Goal: Task Accomplishment & Management: Manage account settings

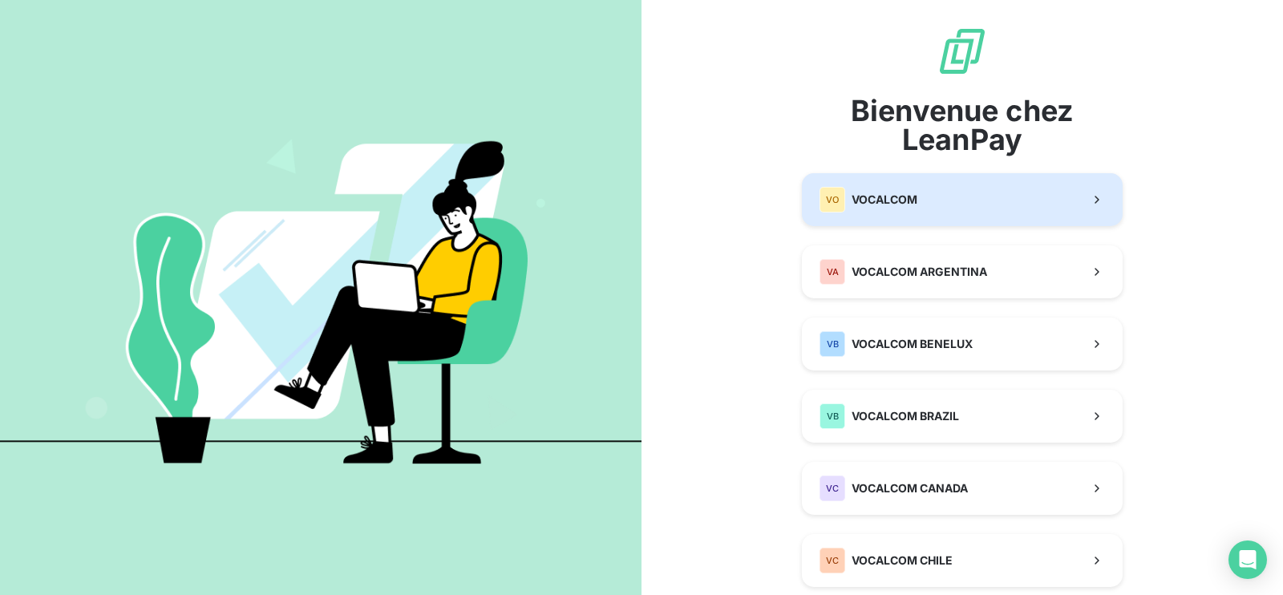
click at [859, 194] on span "VOCALCOM" at bounding box center [884, 200] width 66 height 16
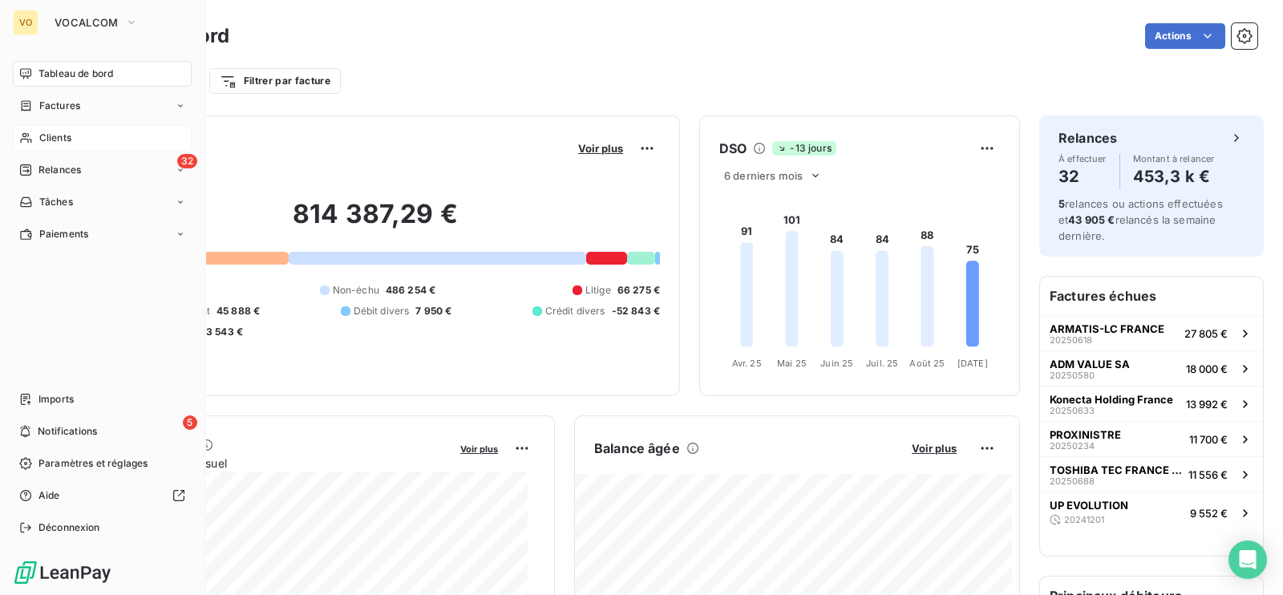
click at [50, 138] on span "Clients" at bounding box center [55, 138] width 32 height 14
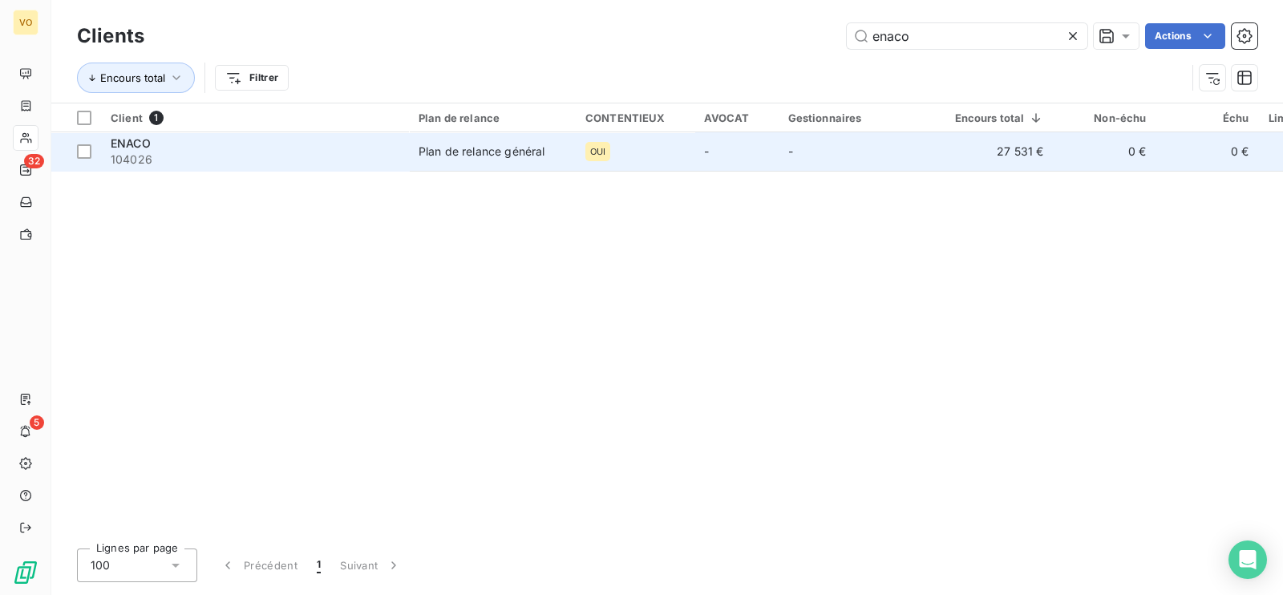
type input "enaco"
click at [448, 152] on div "Plan de relance général" at bounding box center [481, 152] width 126 height 16
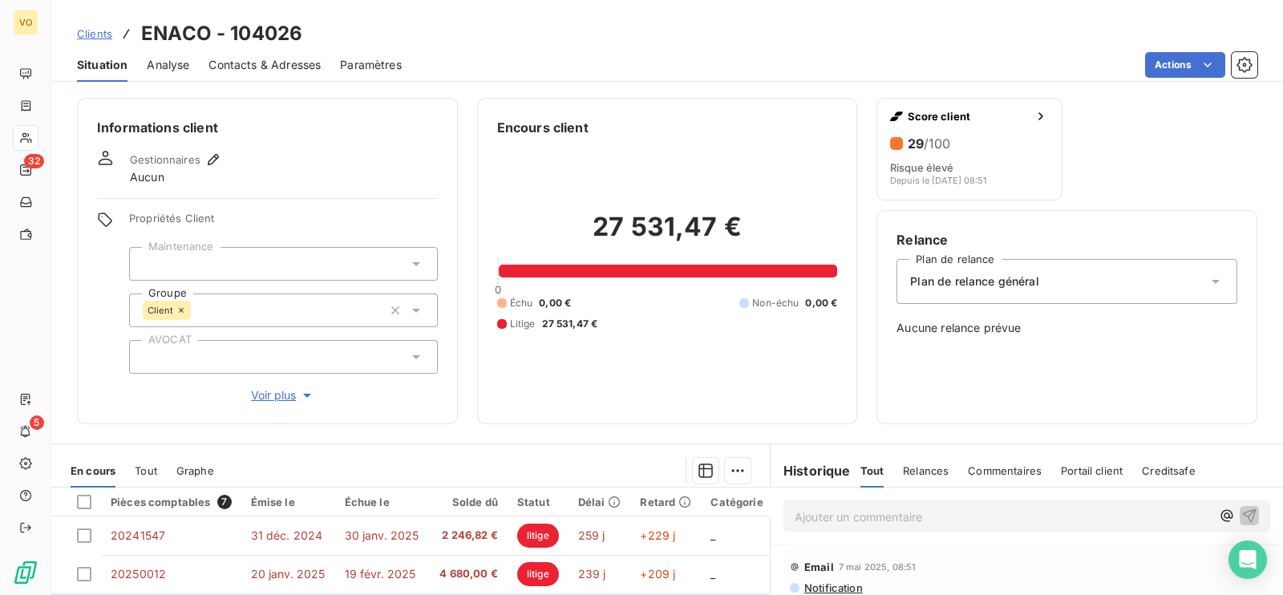
scroll to position [249, 0]
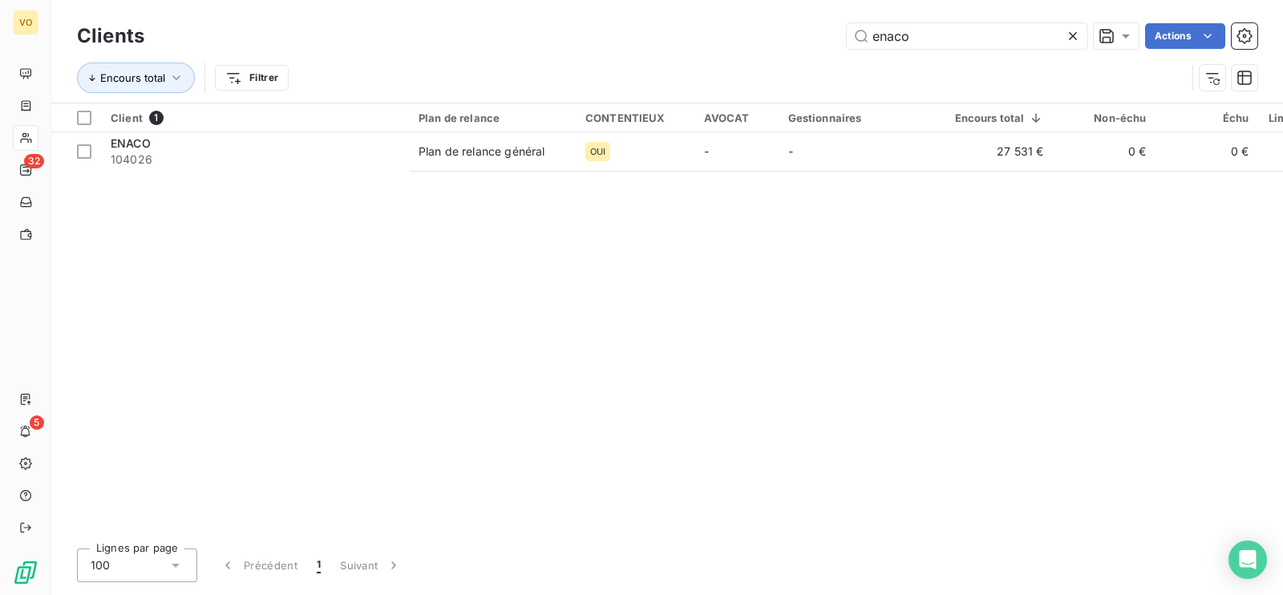
drag, startPoint x: 928, startPoint y: 37, endPoint x: 825, endPoint y: 25, distance: 104.1
click at [825, 25] on div "enaco Actions" at bounding box center [710, 36] width 1093 height 26
type input "arista"
click at [576, 306] on div "Client 1 Plan de relance CONTENTIEUX AVOCAT Gestionnaires Encours total Non-éch…" at bounding box center [666, 319] width 1231 height 432
click at [577, 228] on div "Client 1 Plan de relance CONTENTIEUX AVOCAT Gestionnaires Encours total Non-éch…" at bounding box center [666, 319] width 1231 height 432
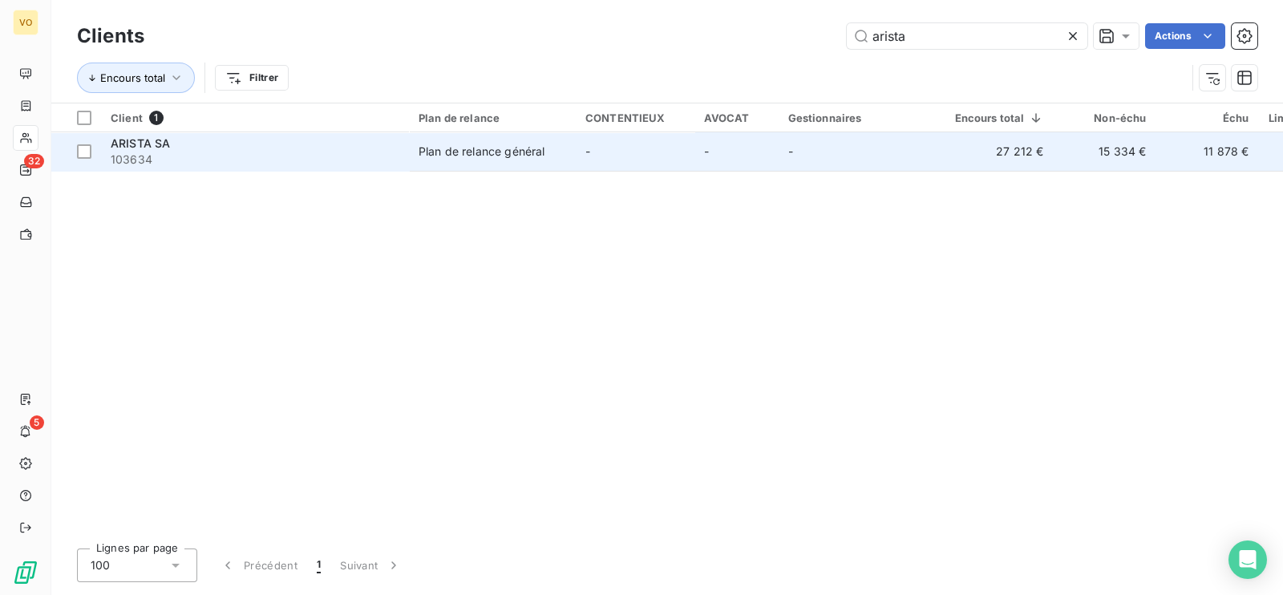
click at [180, 153] on span "103634" at bounding box center [255, 160] width 289 height 16
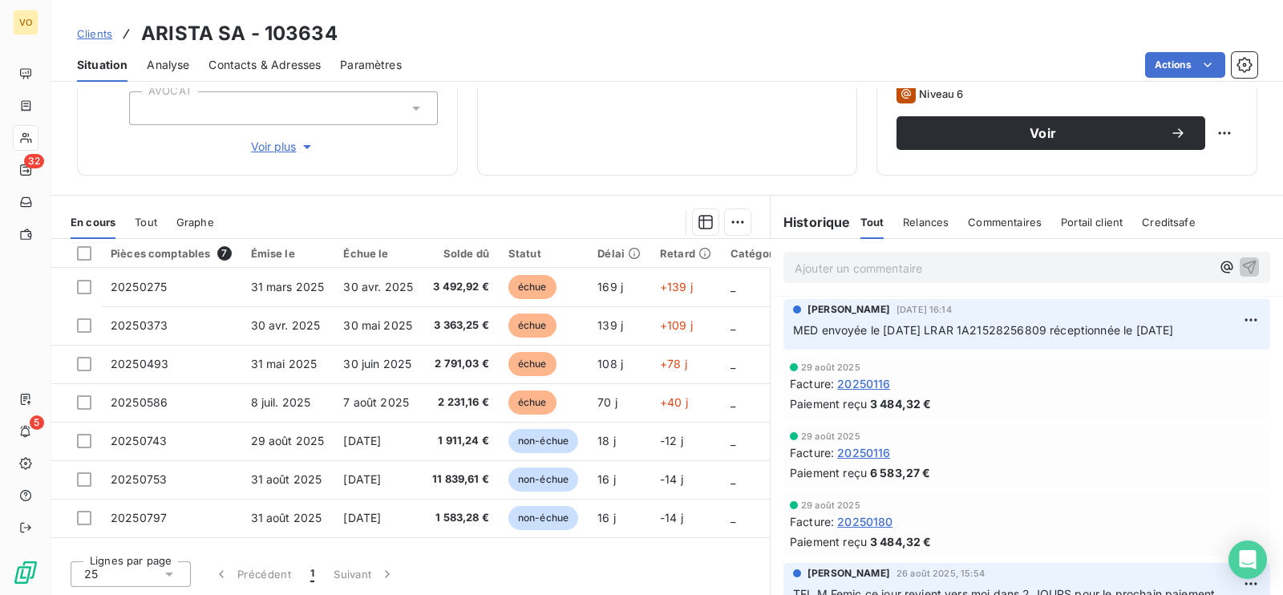
scroll to position [148, 0]
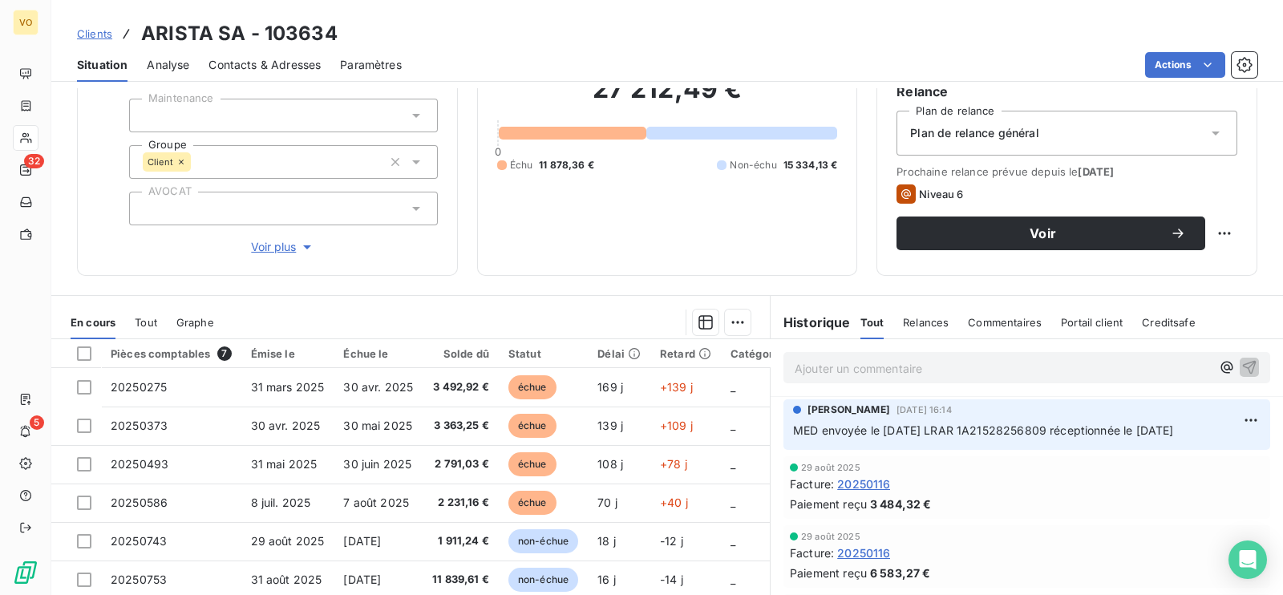
click at [545, 284] on div "Informations client Gestionnaires Aucun Propriétés Client Maintenance Groupe Cl…" at bounding box center [666, 341] width 1231 height 507
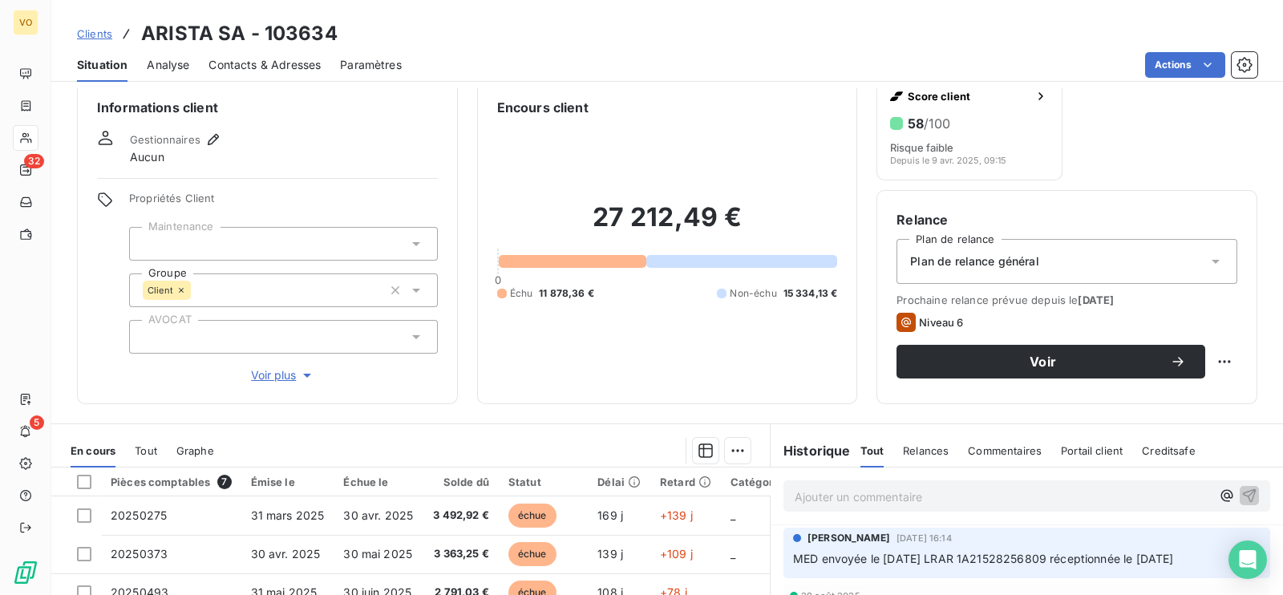
scroll to position [0, 0]
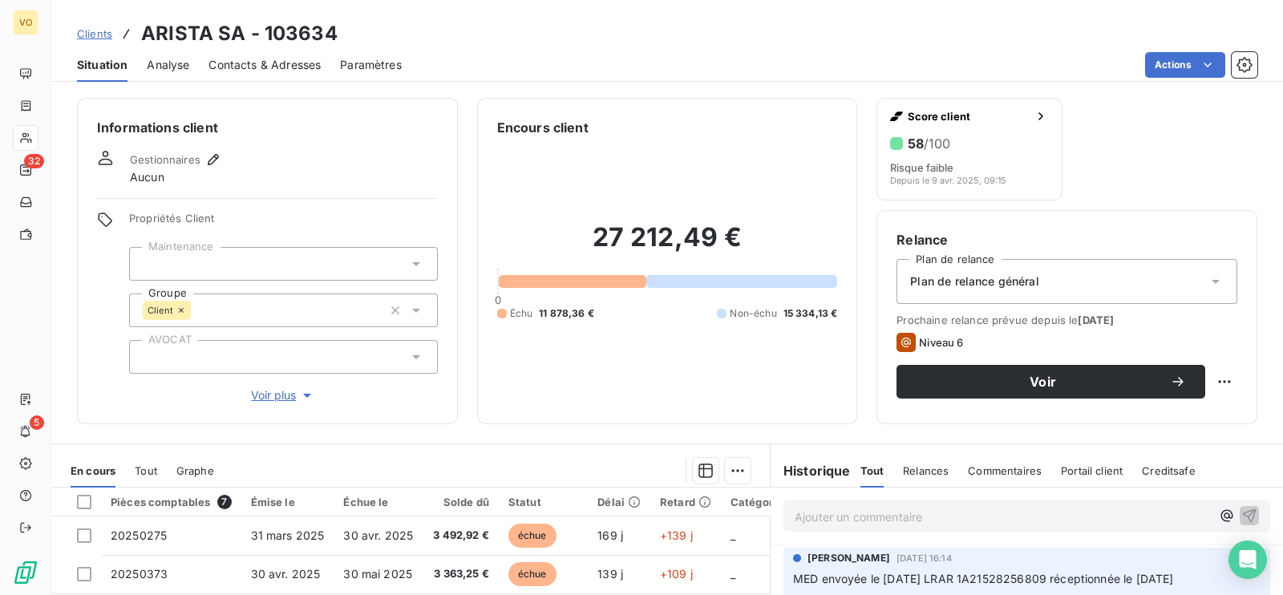
click at [273, 69] on span "Contacts & Adresses" at bounding box center [264, 65] width 112 height 16
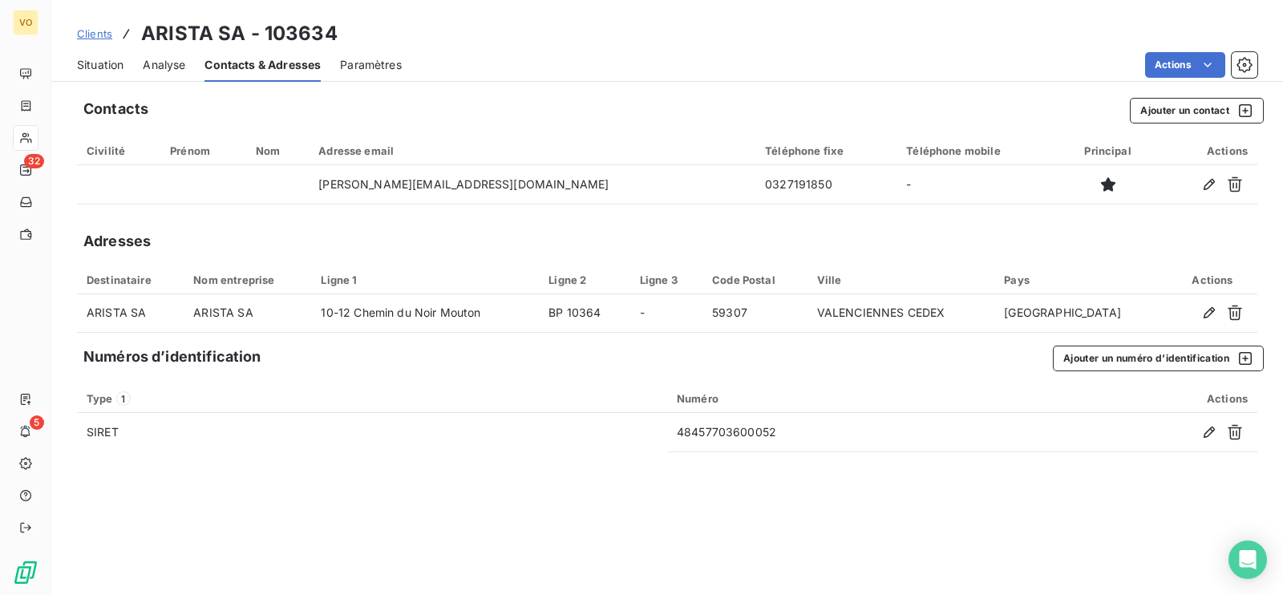
click at [791, 538] on div "Contacts Ajouter un contact Civilité Prénom Nom Adresse email Téléphone fixe Té…" at bounding box center [666, 341] width 1231 height 507
click at [106, 65] on span "Situation" at bounding box center [100, 65] width 46 height 16
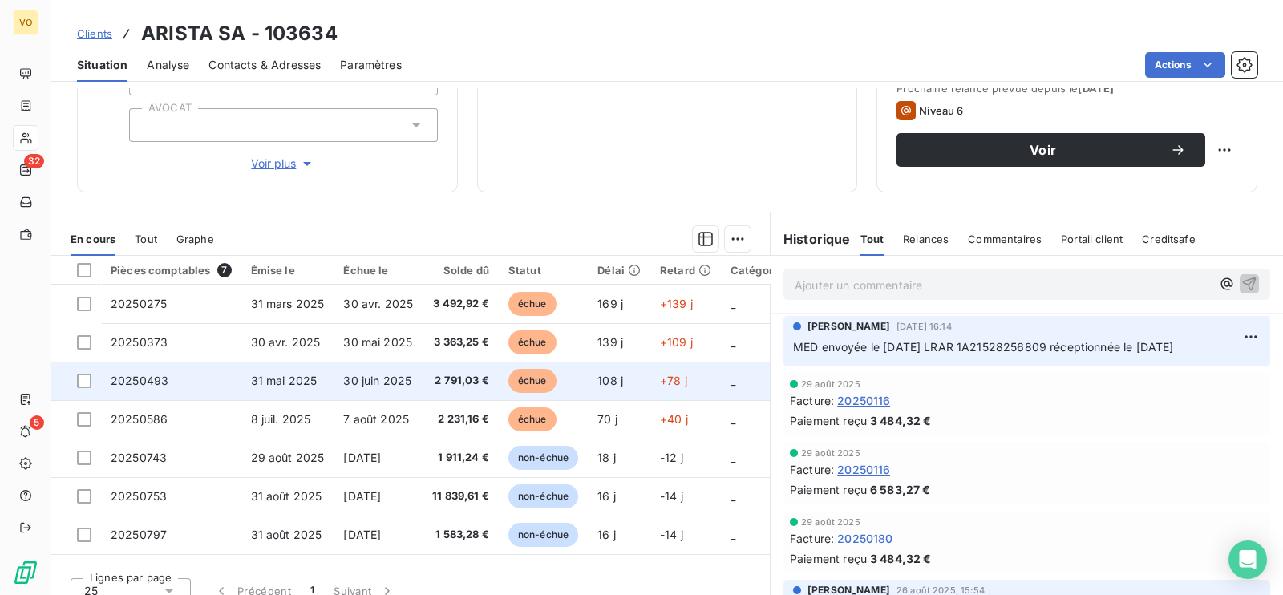
scroll to position [249, 0]
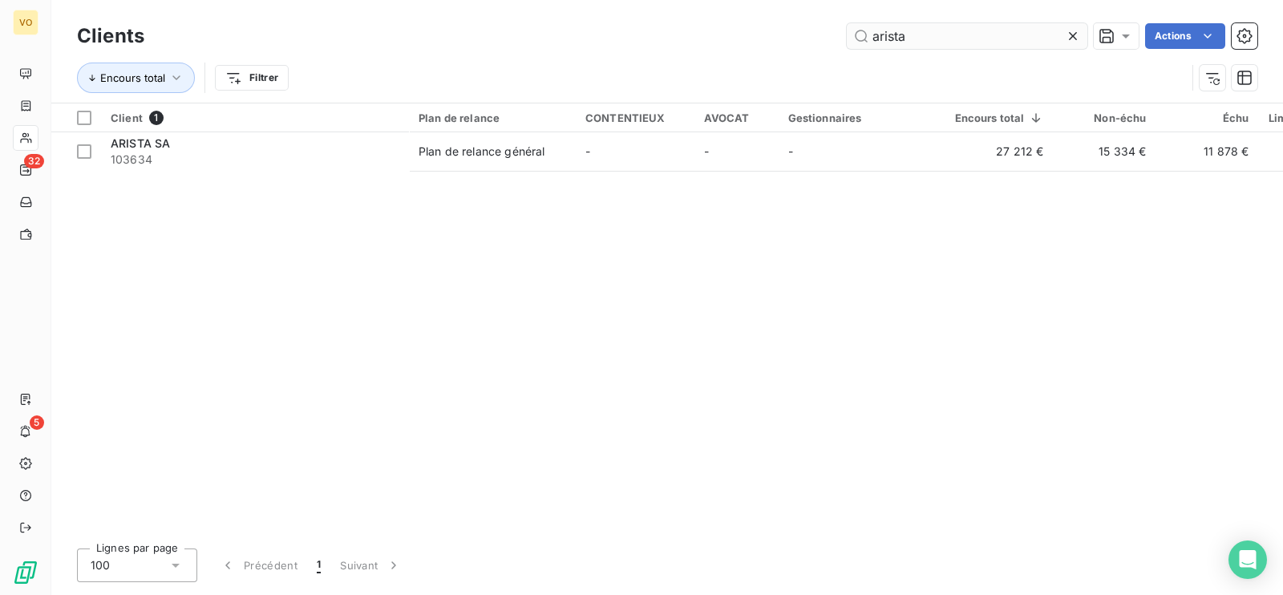
drag, startPoint x: 910, startPoint y: 39, endPoint x: 867, endPoint y: 36, distance: 43.4
click at [869, 37] on input "arista" at bounding box center [967, 36] width 241 height 26
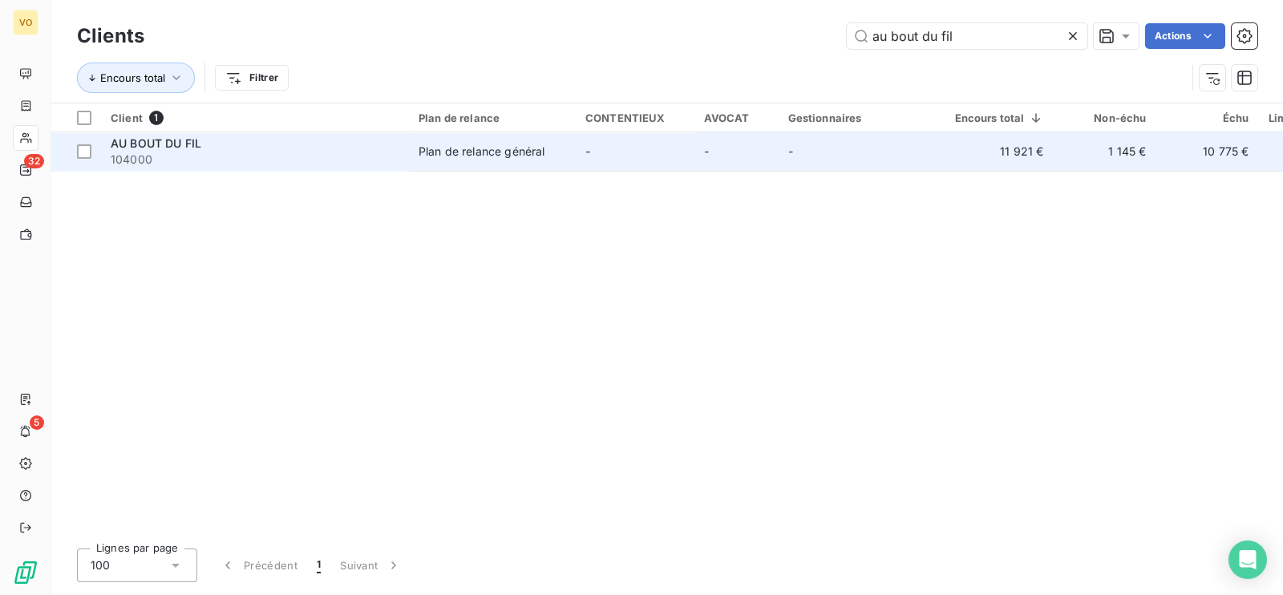
type input "au bout du fil"
click at [295, 141] on div "AU BOUT DU FIL" at bounding box center [255, 143] width 289 height 16
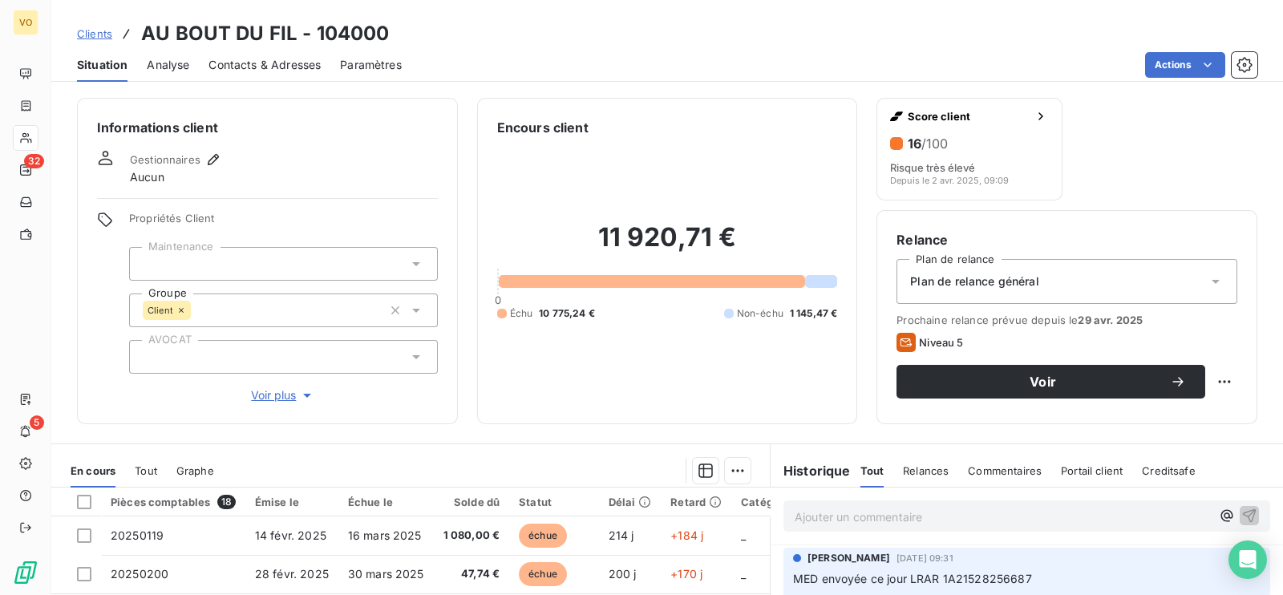
click at [249, 64] on span "Contacts & Adresses" at bounding box center [264, 65] width 112 height 16
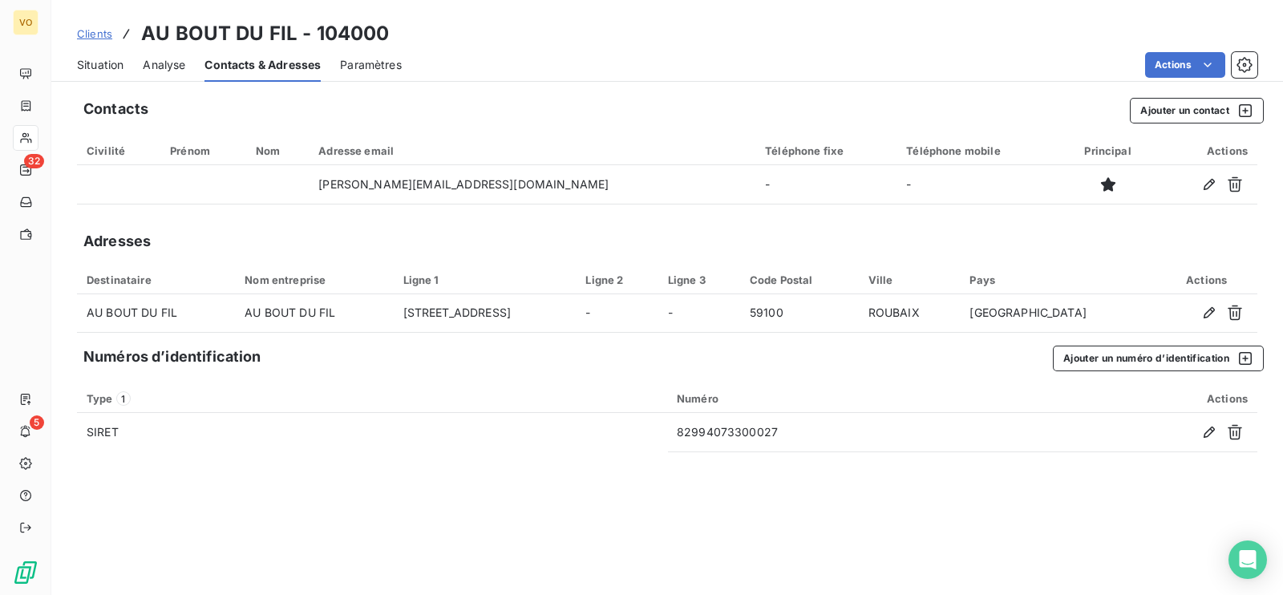
click at [101, 27] on span "Clients" at bounding box center [94, 33] width 35 height 13
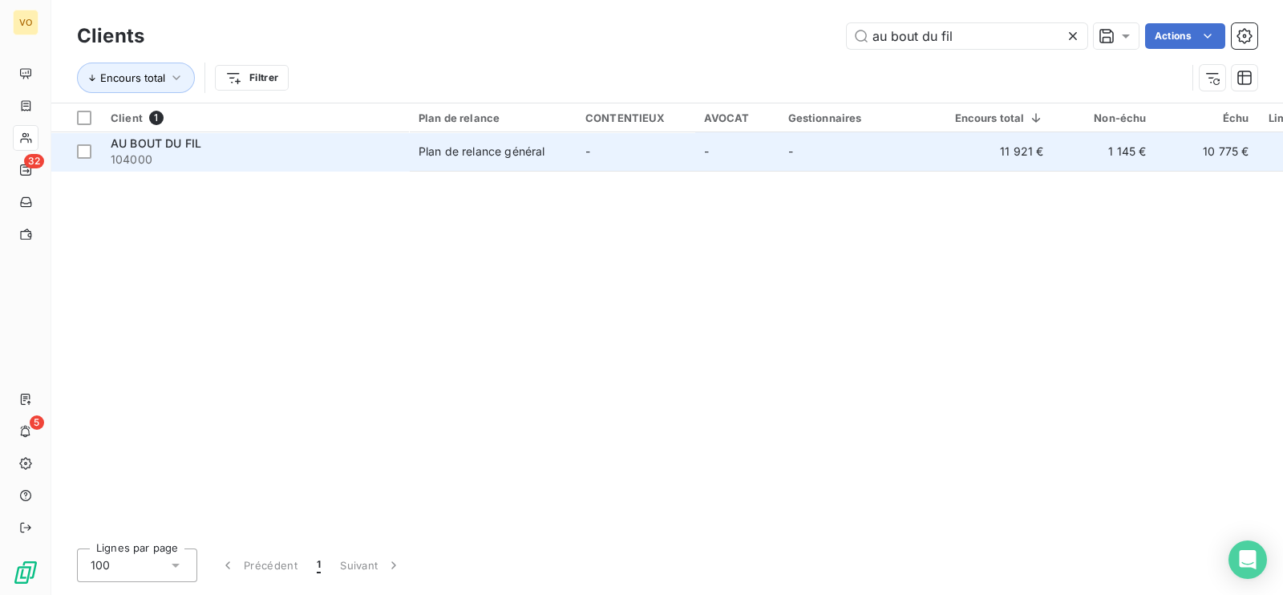
click at [146, 146] on span "AU BOUT DU FIL" at bounding box center [156, 143] width 91 height 14
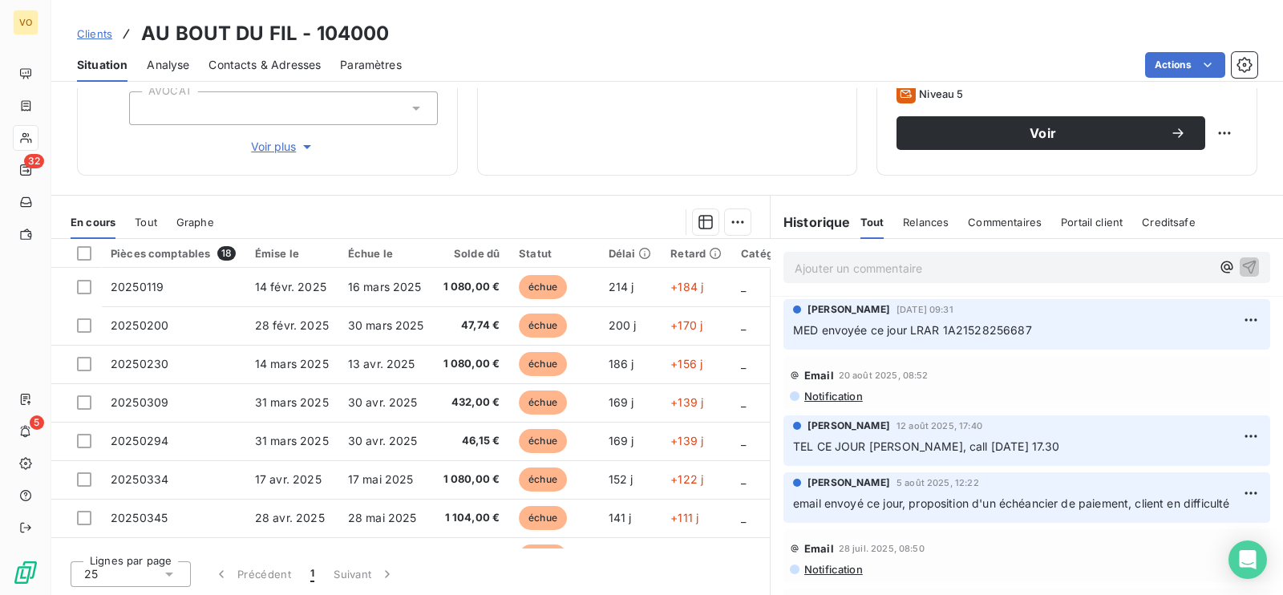
click at [555, 125] on div "11 920,71 € 0 Échu 10 775,24 € Non-échu 1 145,47 €" at bounding box center [667, 22] width 341 height 267
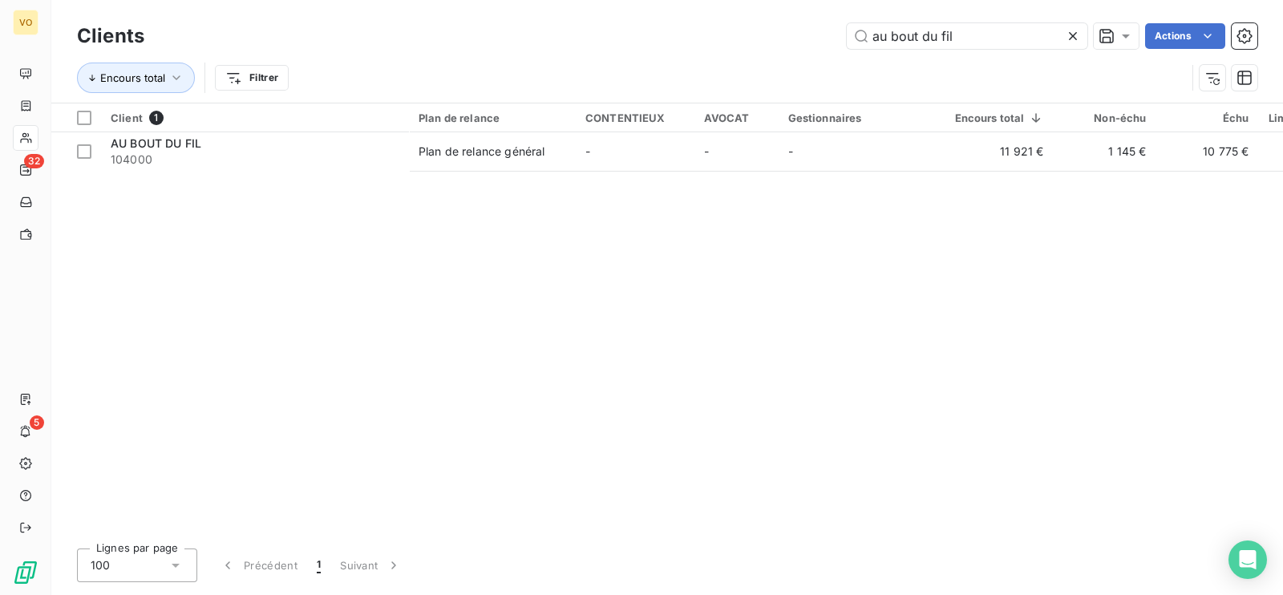
drag, startPoint x: 952, startPoint y: 32, endPoint x: 812, endPoint y: 28, distance: 140.4
click at [812, 28] on div "au bout du fil Actions" at bounding box center [710, 36] width 1093 height 26
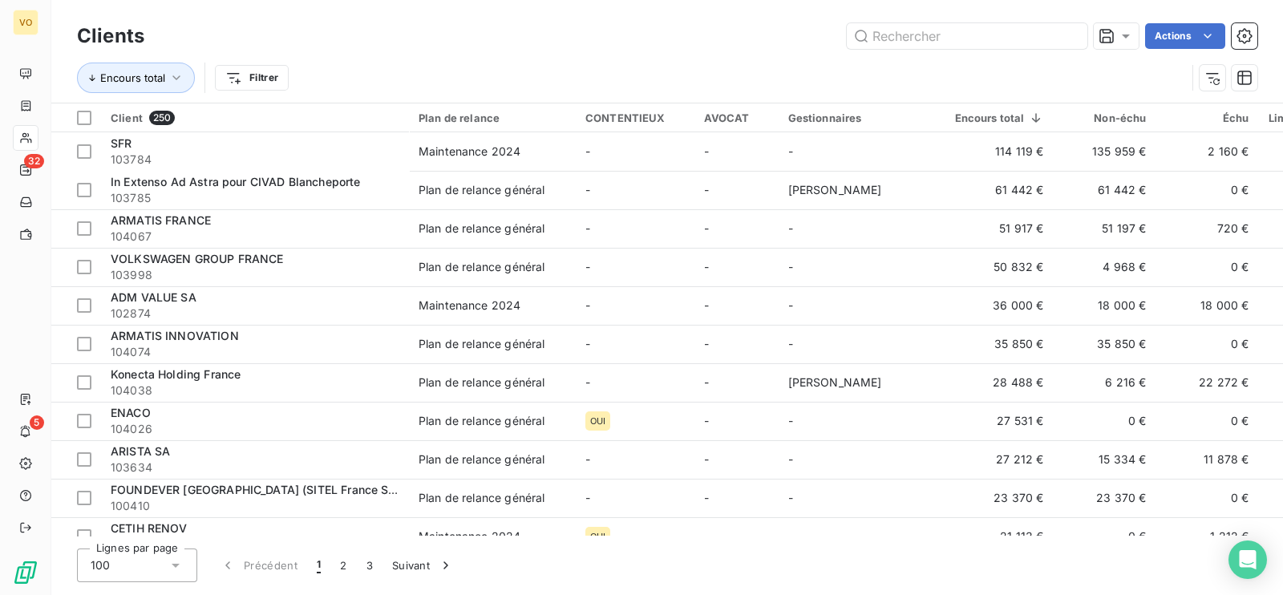
click at [546, 41] on div "Actions" at bounding box center [710, 36] width 1093 height 26
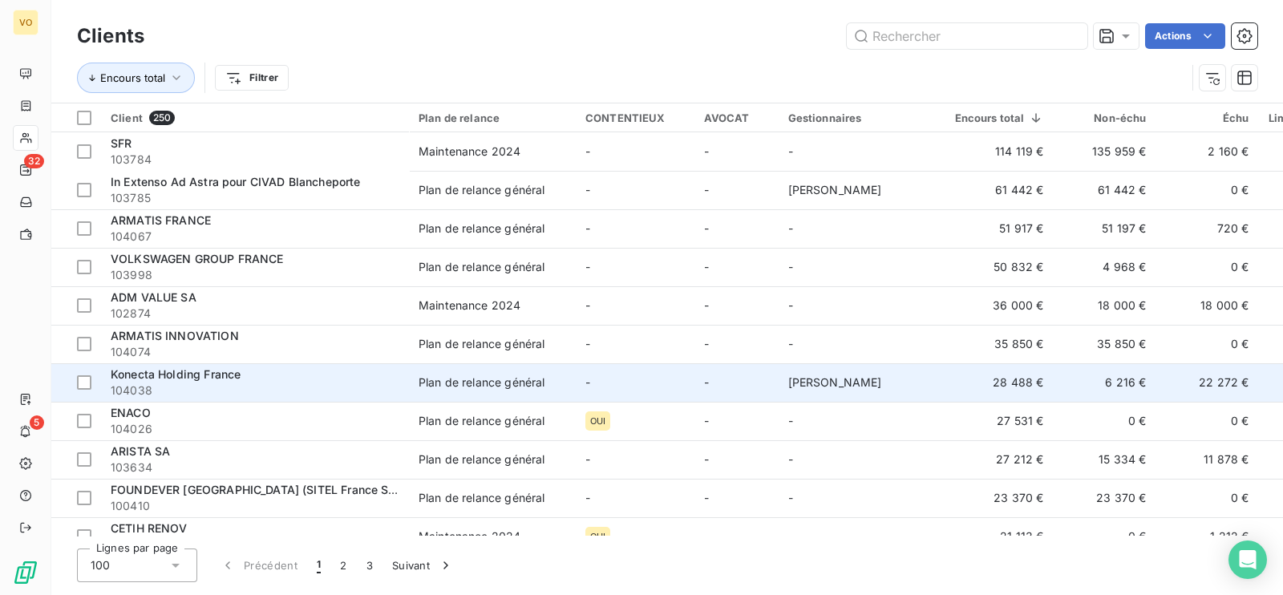
drag, startPoint x: 548, startPoint y: 378, endPoint x: 565, endPoint y: 378, distance: 16.8
click at [556, 378] on span "Plan de relance général" at bounding box center [492, 382] width 148 height 16
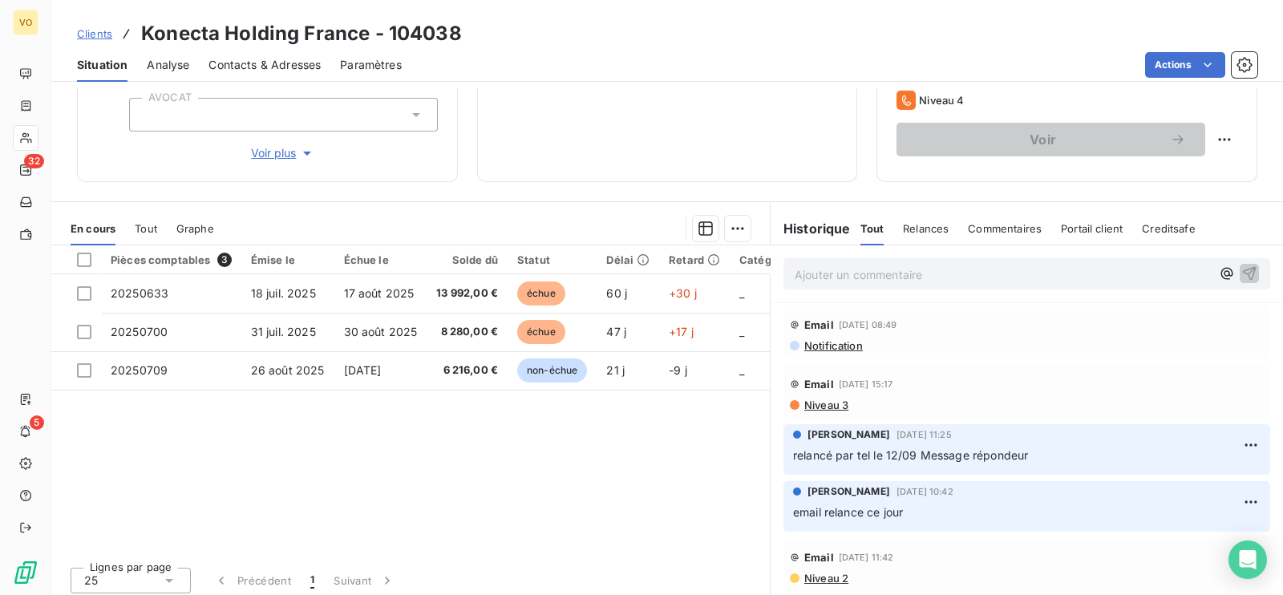
scroll to position [249, 0]
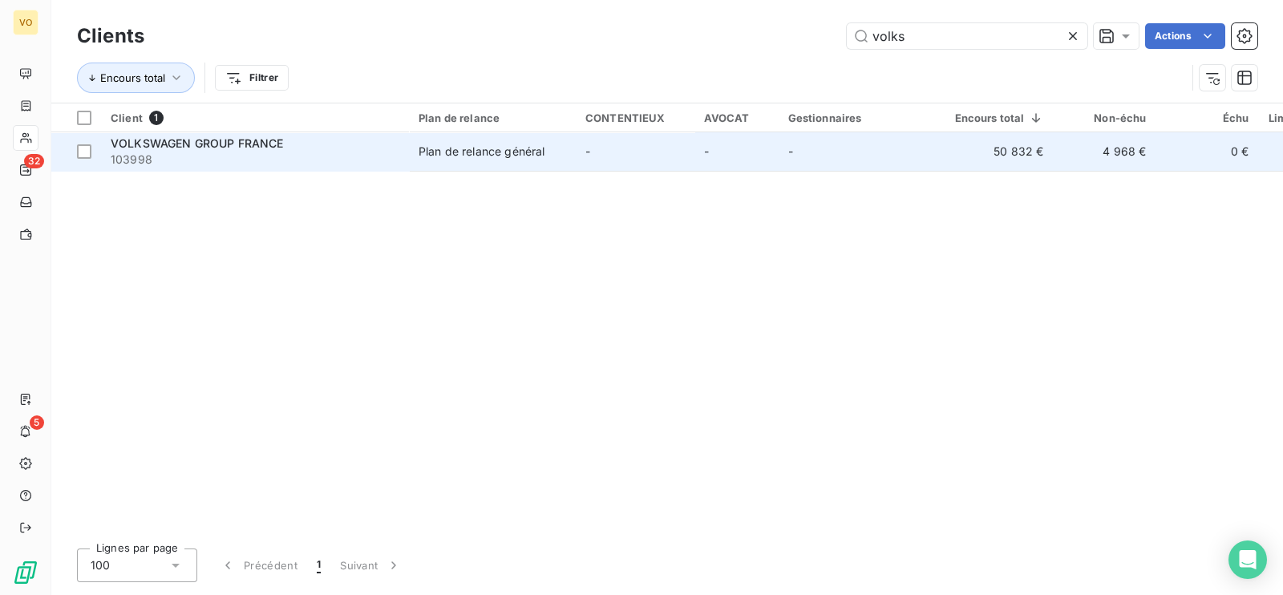
type input "volks"
click at [485, 156] on div "Plan de relance général" at bounding box center [481, 152] width 126 height 16
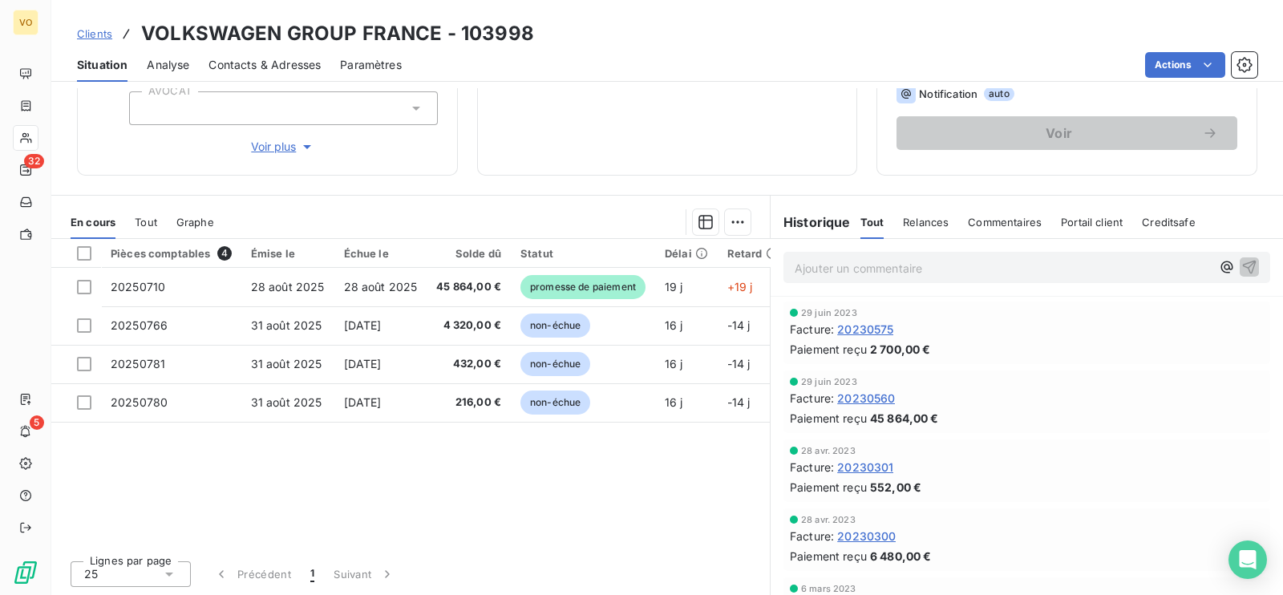
scroll to position [1603, 0]
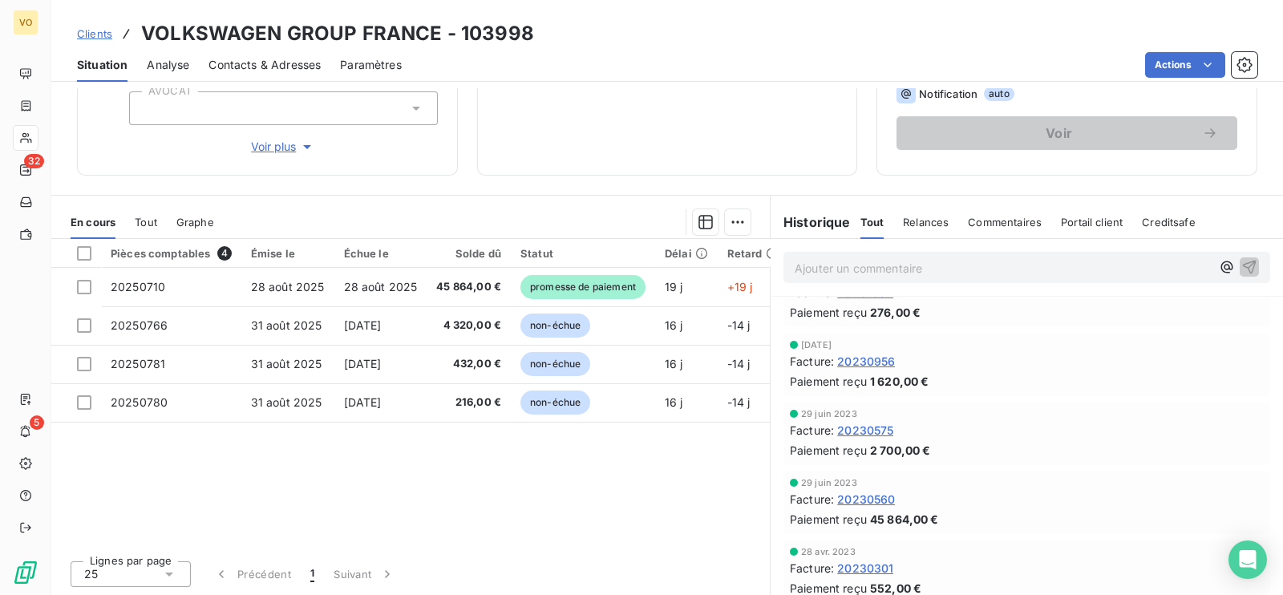
click at [873, 494] on span "20230560" at bounding box center [866, 499] width 58 height 17
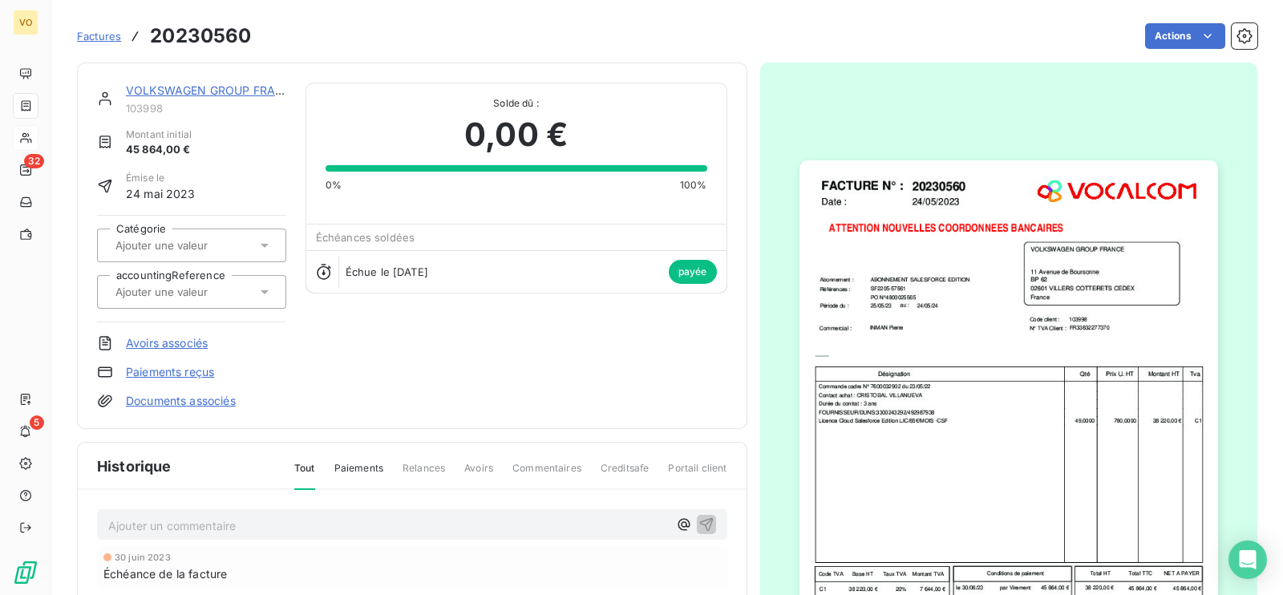
click at [896, 467] on img "button" at bounding box center [1008, 430] width 418 height 541
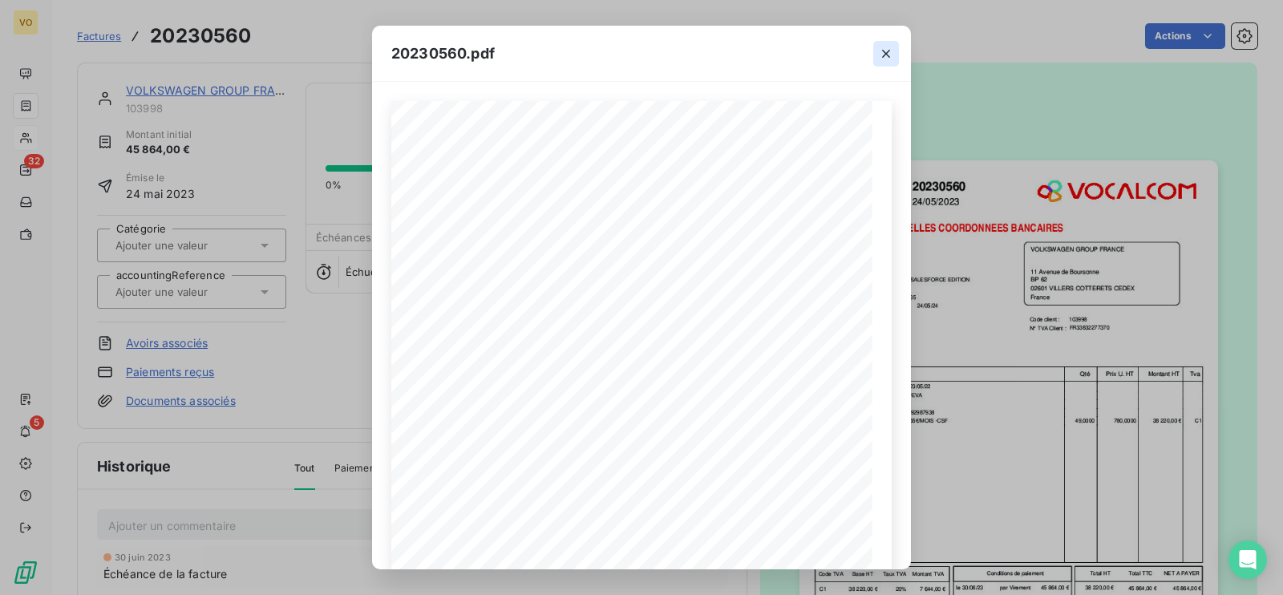
click at [888, 51] on icon "button" at bounding box center [886, 54] width 16 height 16
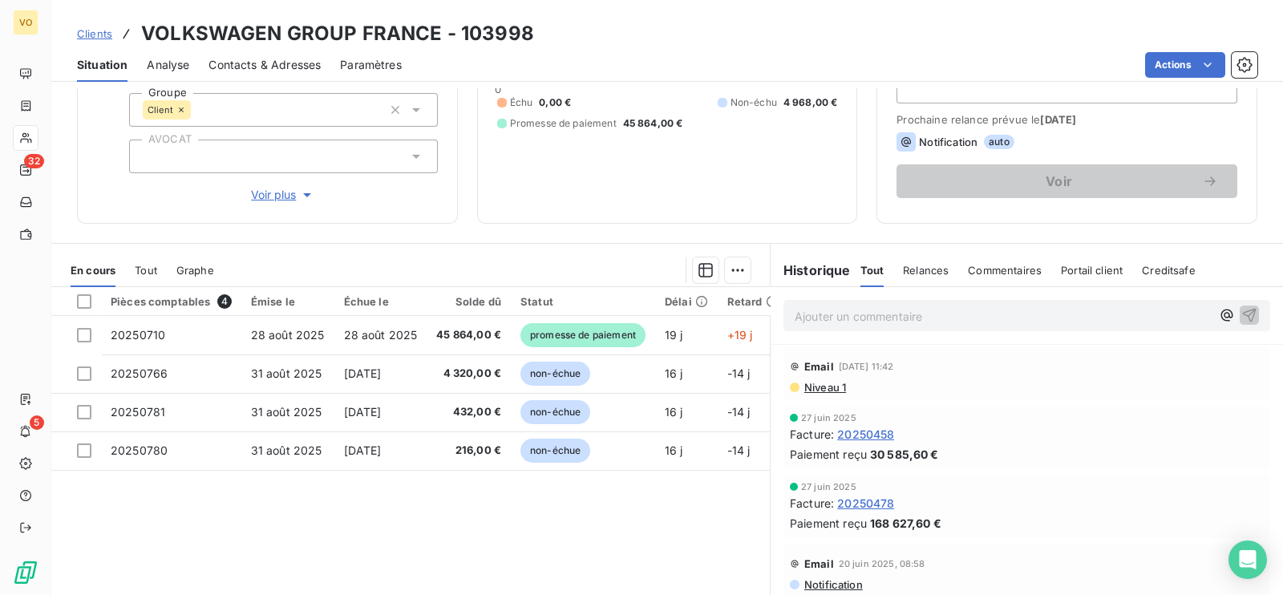
scroll to position [249, 0]
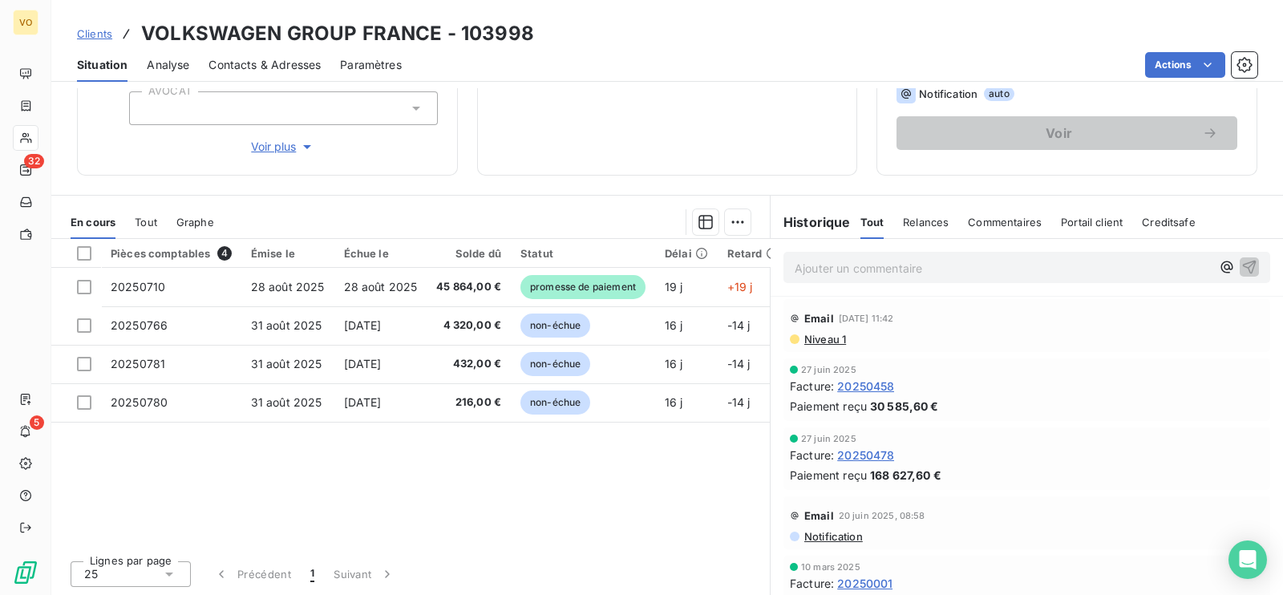
click at [866, 448] on span "20250478" at bounding box center [865, 455] width 57 height 17
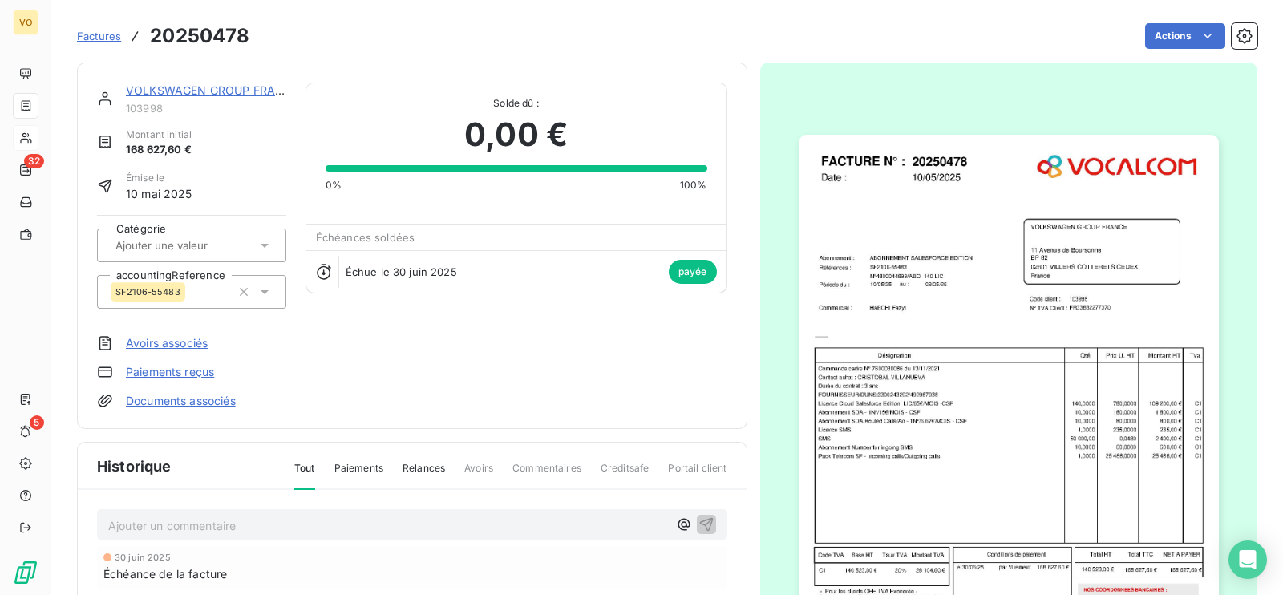
click at [909, 467] on img "button" at bounding box center [1008, 432] width 420 height 594
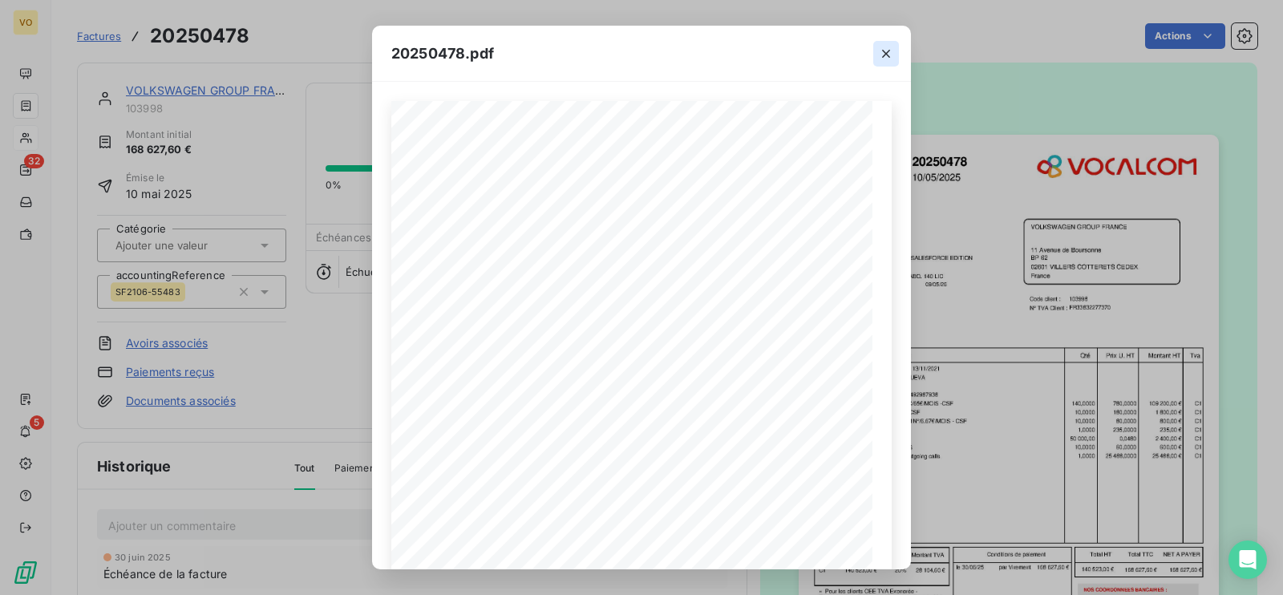
click at [889, 53] on icon "button" at bounding box center [886, 54] width 16 height 16
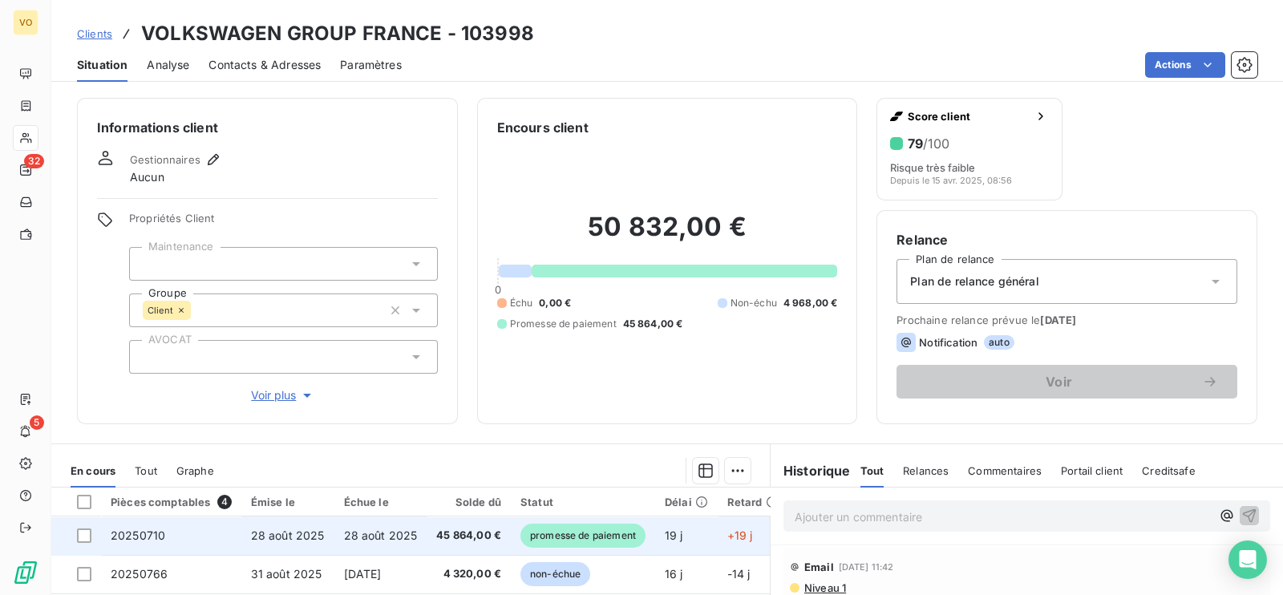
click at [366, 546] on td "28 août 2025" at bounding box center [380, 535] width 93 height 38
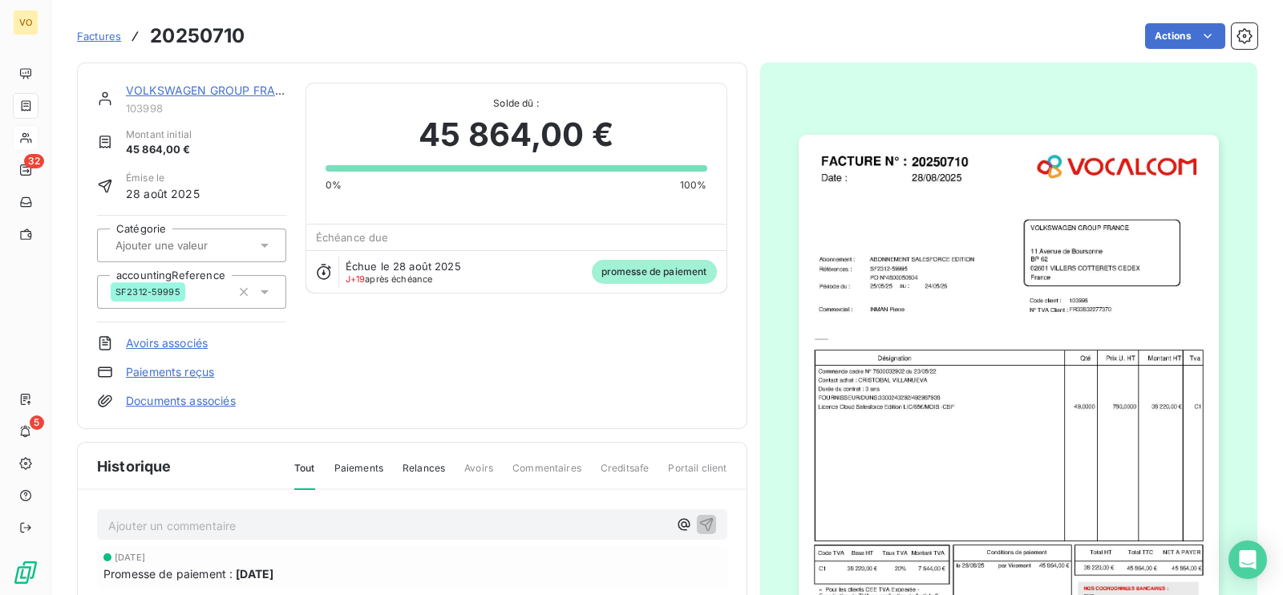
click at [834, 410] on img "button" at bounding box center [1008, 432] width 420 height 594
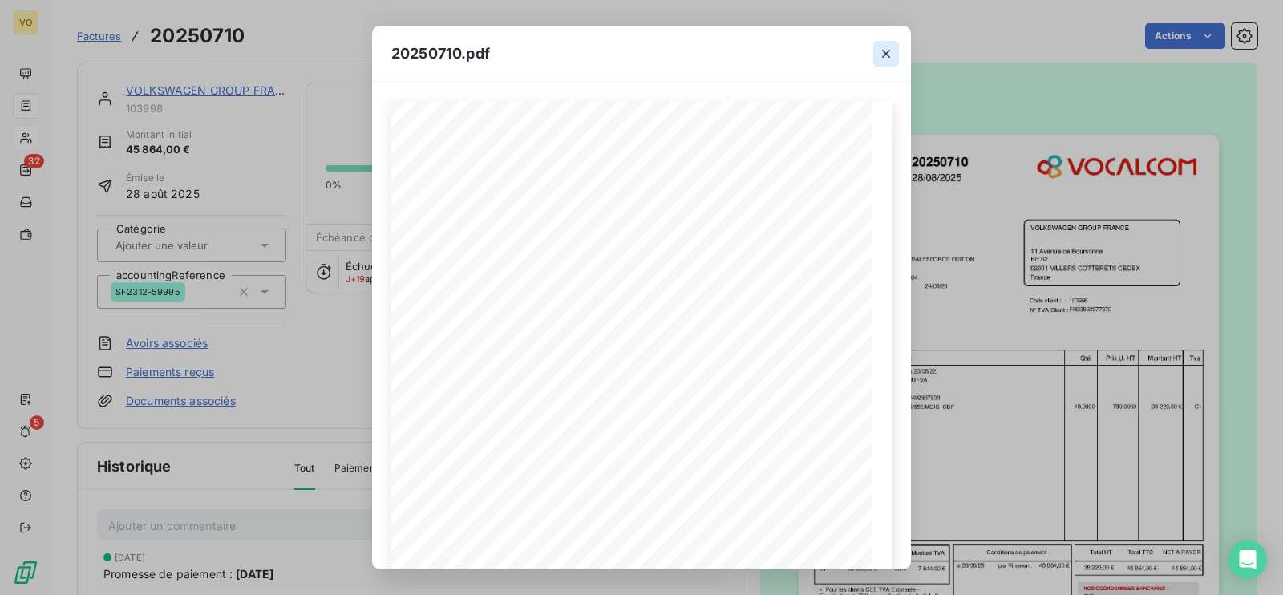
click at [887, 47] on icon "button" at bounding box center [886, 54] width 16 height 16
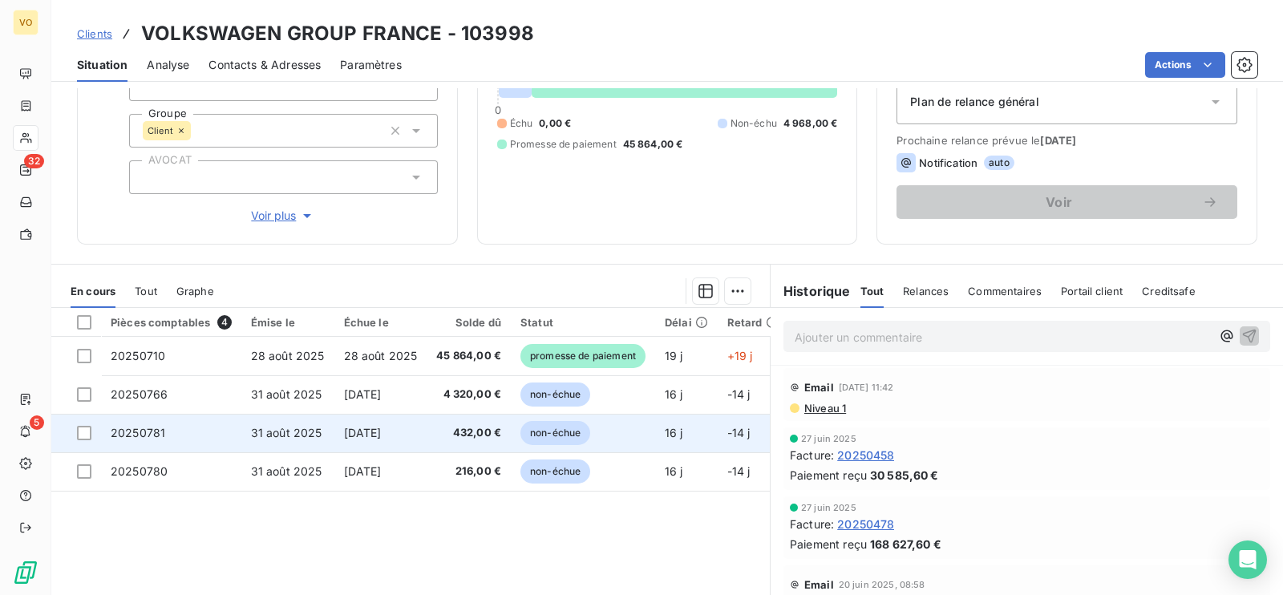
scroll to position [148, 0]
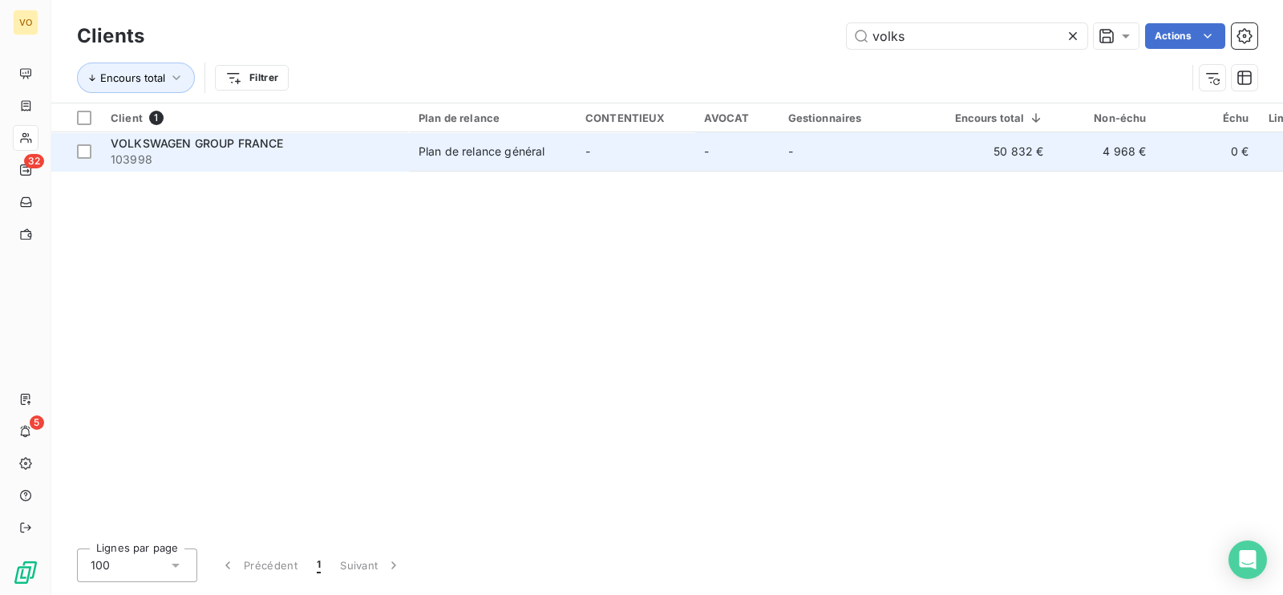
click at [205, 146] on span "VOLKSWAGEN GROUP FRANCE" at bounding box center [197, 143] width 172 height 14
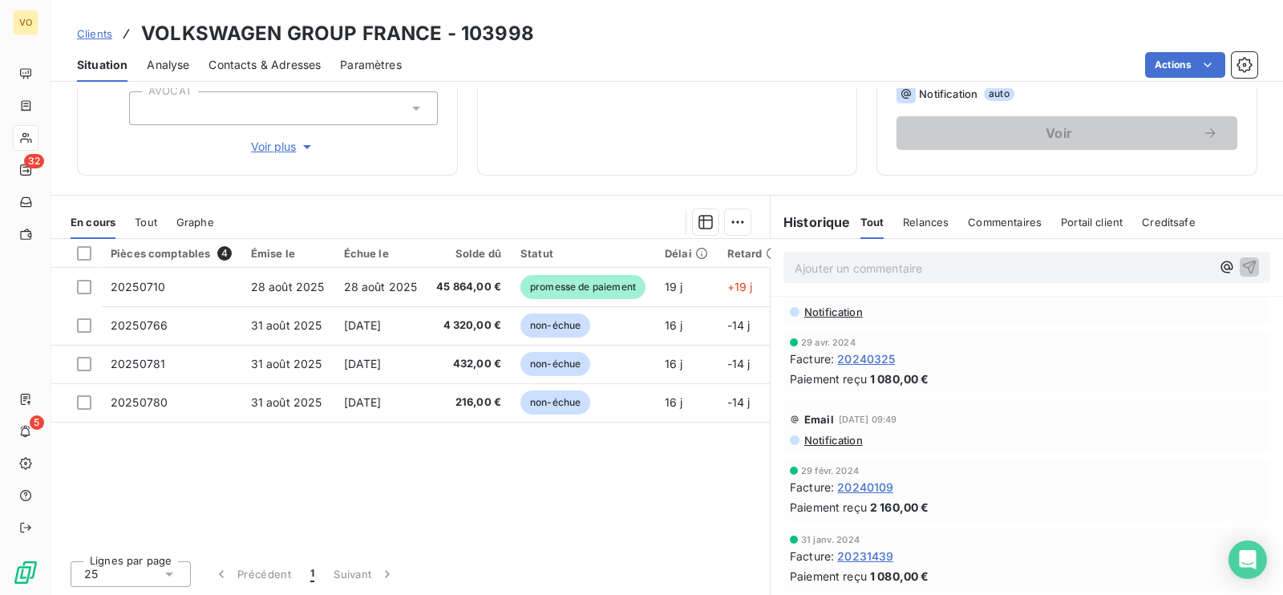
scroll to position [1102, 0]
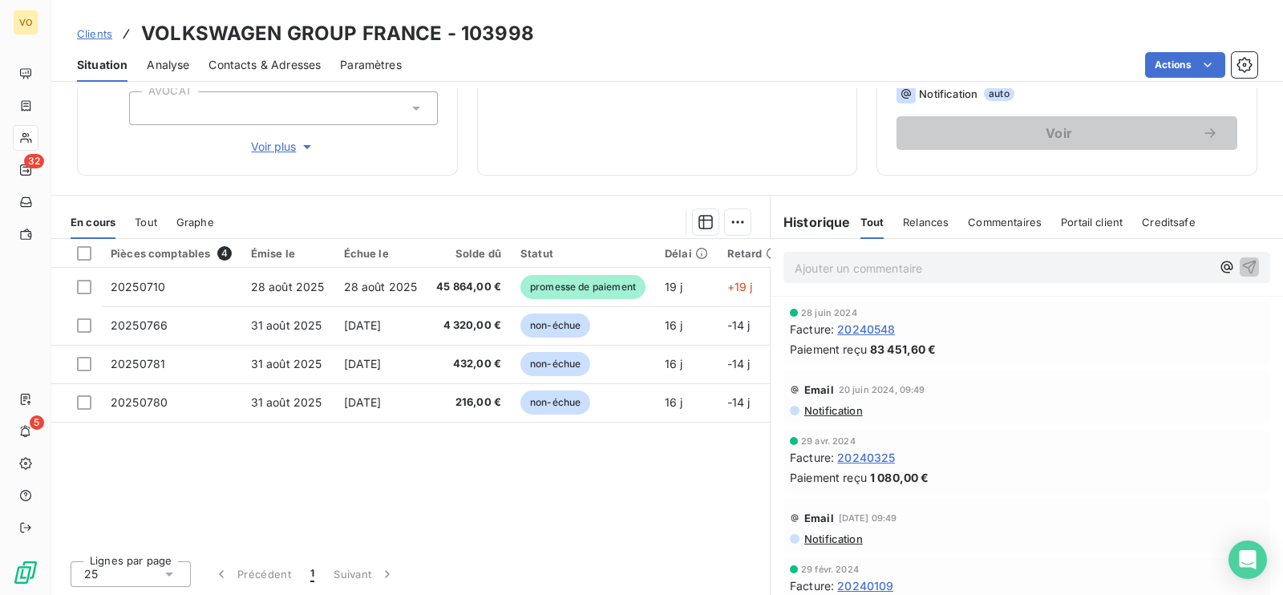
click at [858, 328] on span "20240548" at bounding box center [866, 329] width 58 height 17
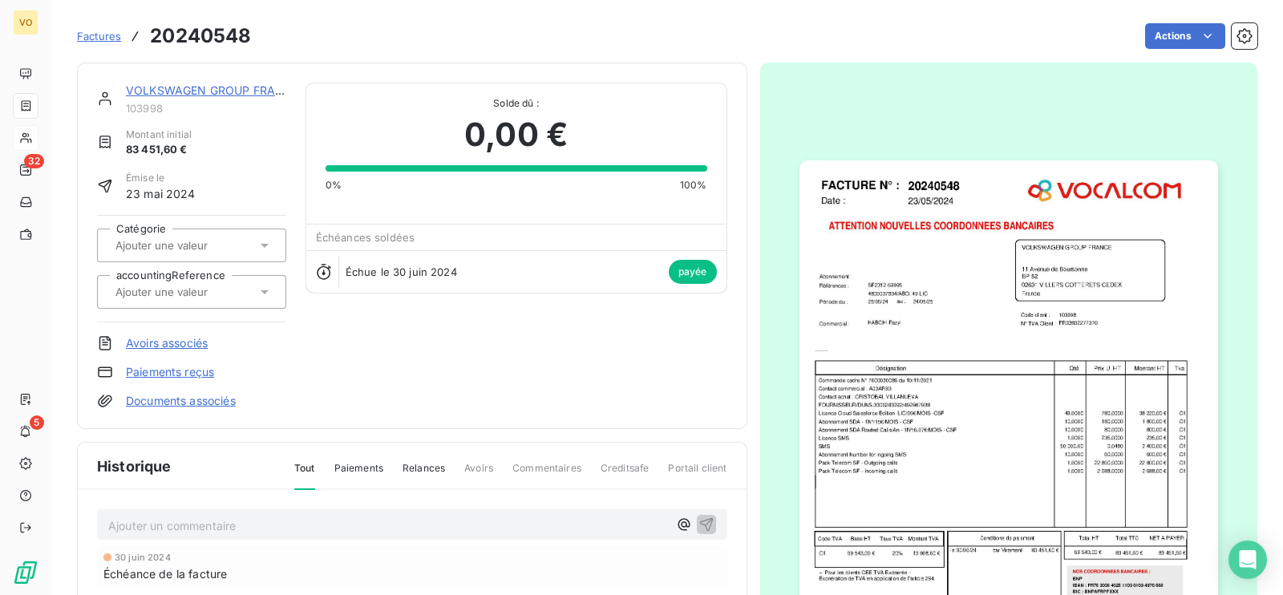
click at [854, 419] on img "button" at bounding box center [1008, 430] width 418 height 541
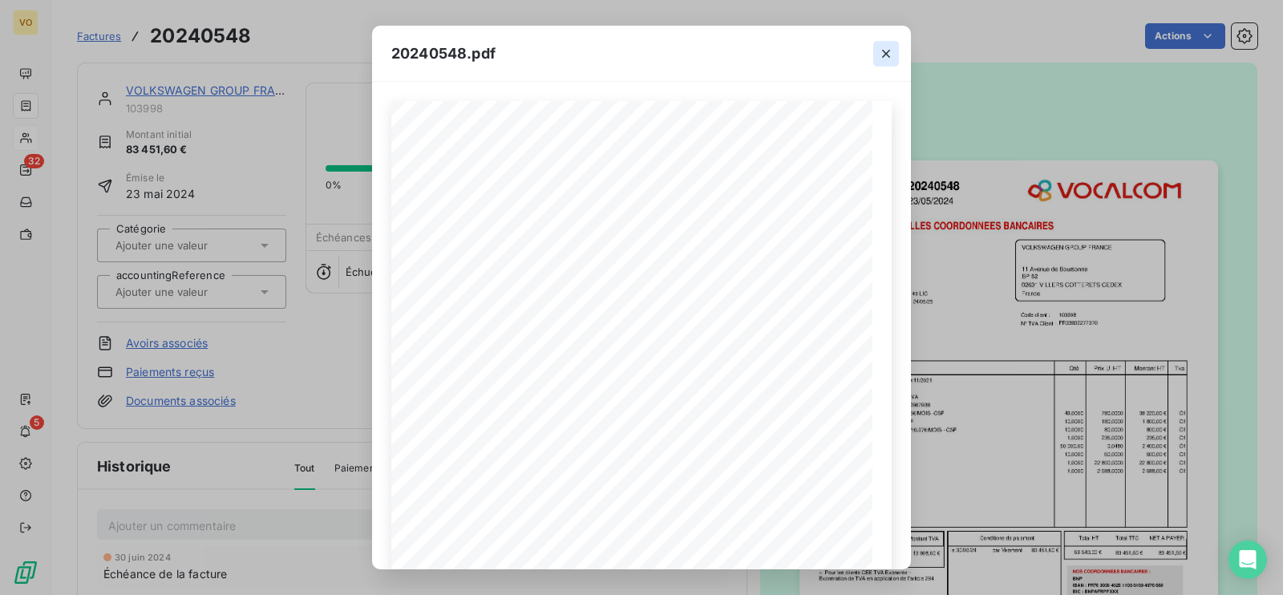
click at [888, 51] on icon "button" at bounding box center [886, 54] width 16 height 16
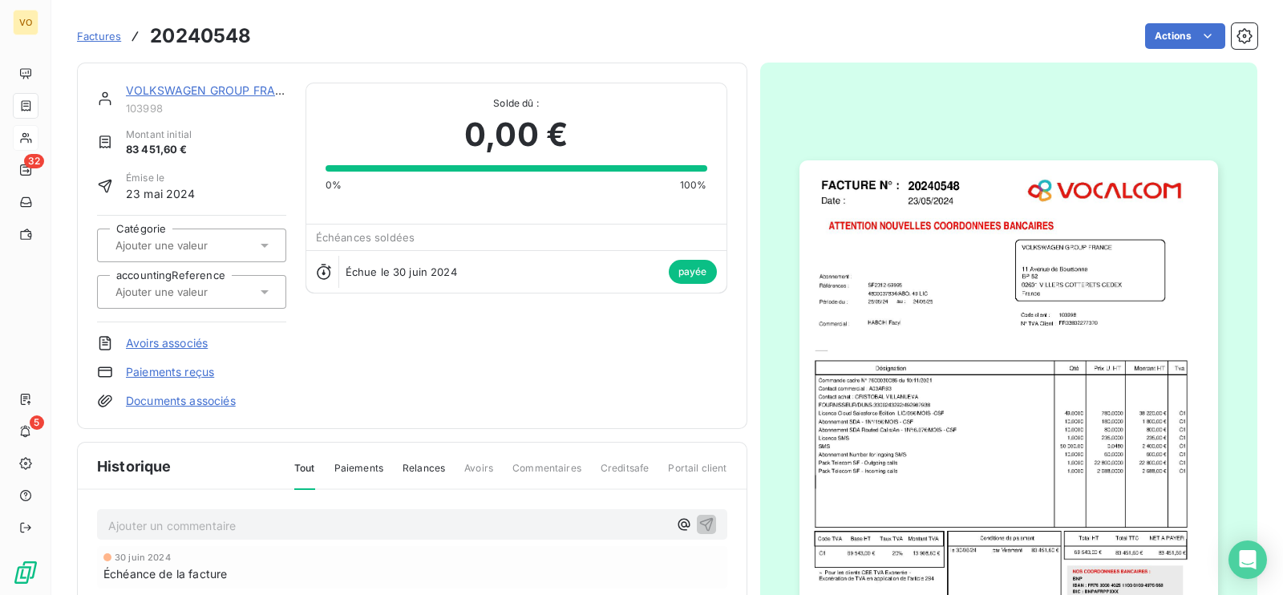
click at [414, 351] on div "VOLKSWAGEN GROUP FRANCE 103998 Montant initial 83 451,60 € Émise le [DATE] Caté…" at bounding box center [412, 246] width 630 height 326
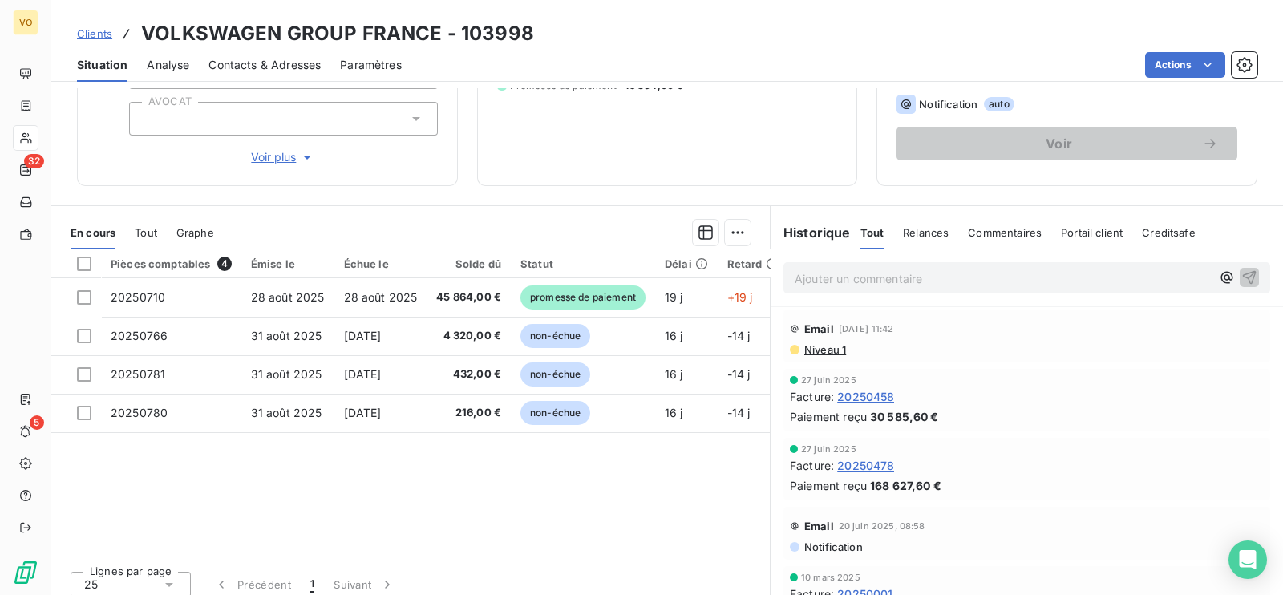
scroll to position [249, 0]
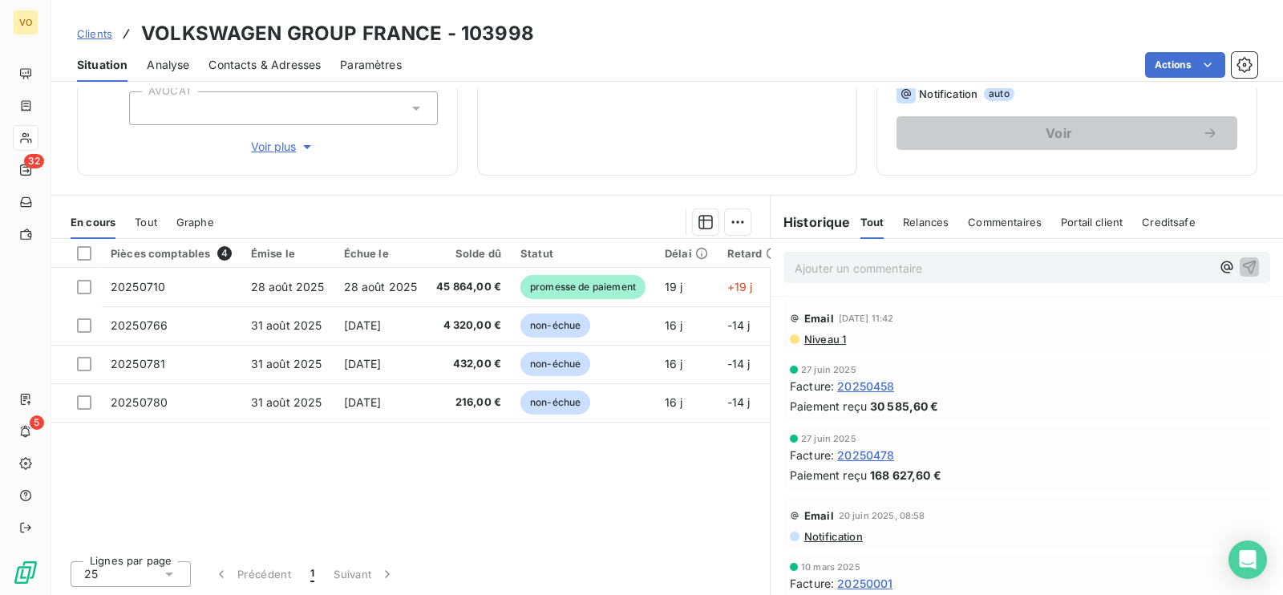
click at [866, 451] on span "20250478" at bounding box center [865, 455] width 57 height 17
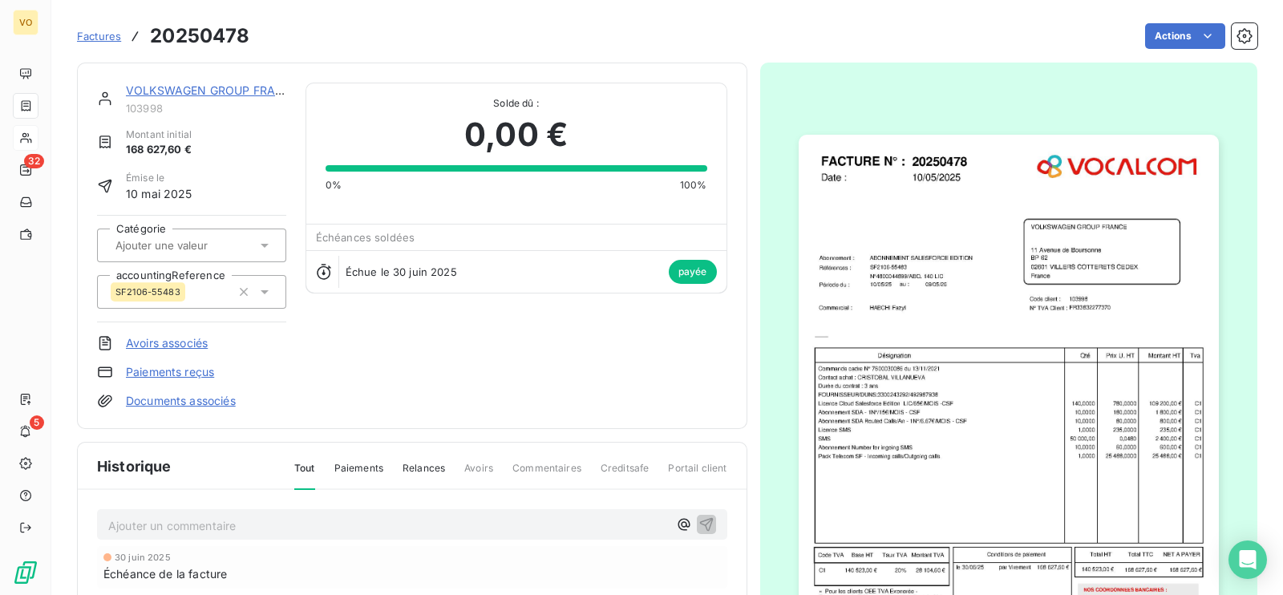
click at [867, 439] on img "button" at bounding box center [1008, 432] width 420 height 594
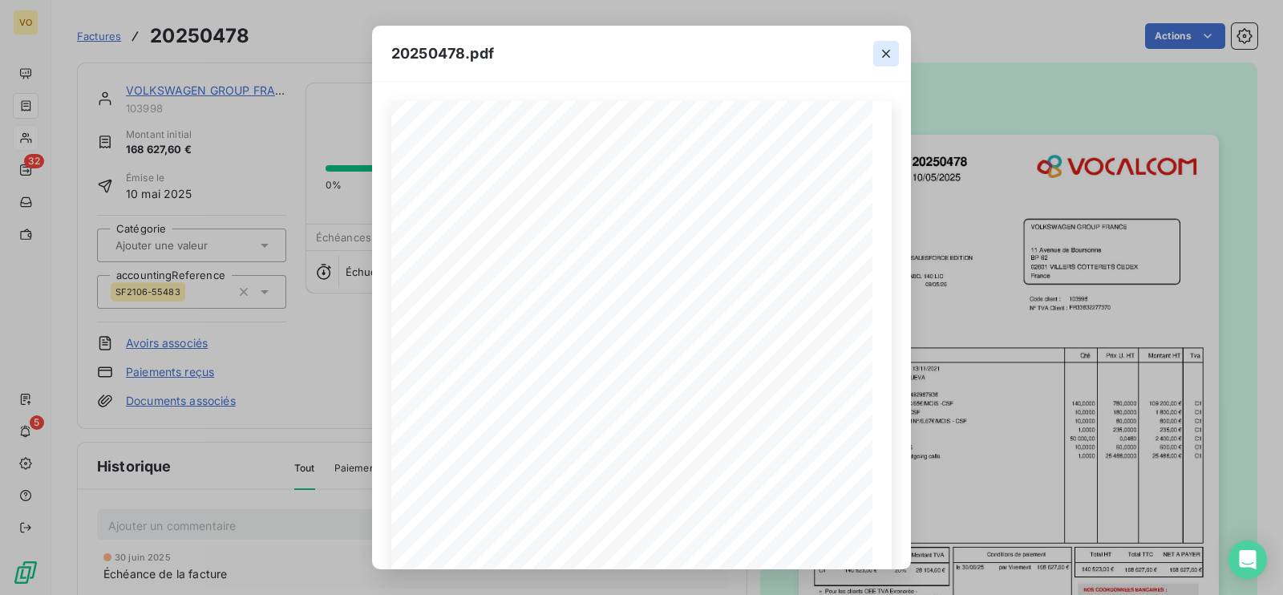
click at [887, 55] on icon "button" at bounding box center [886, 54] width 8 height 8
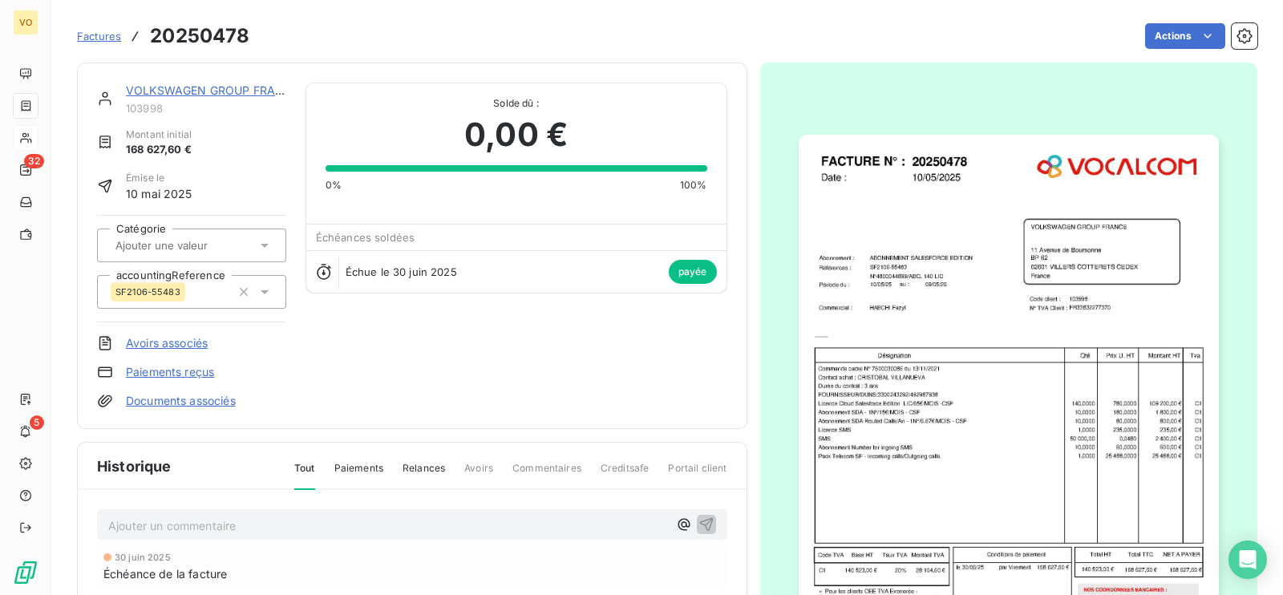
click at [444, 351] on div "VOLKSWAGEN GROUP FRANCE 103998 Montant initial 168 627,60 € Émise le [DATE] Cat…" at bounding box center [412, 246] width 630 height 326
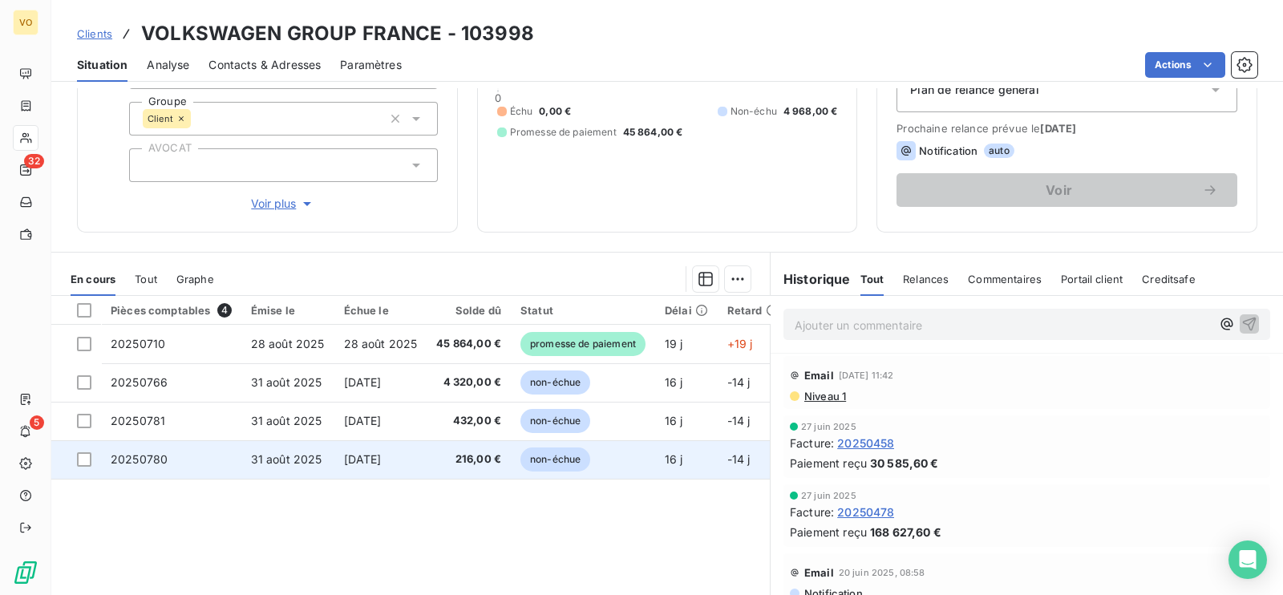
scroll to position [148, 0]
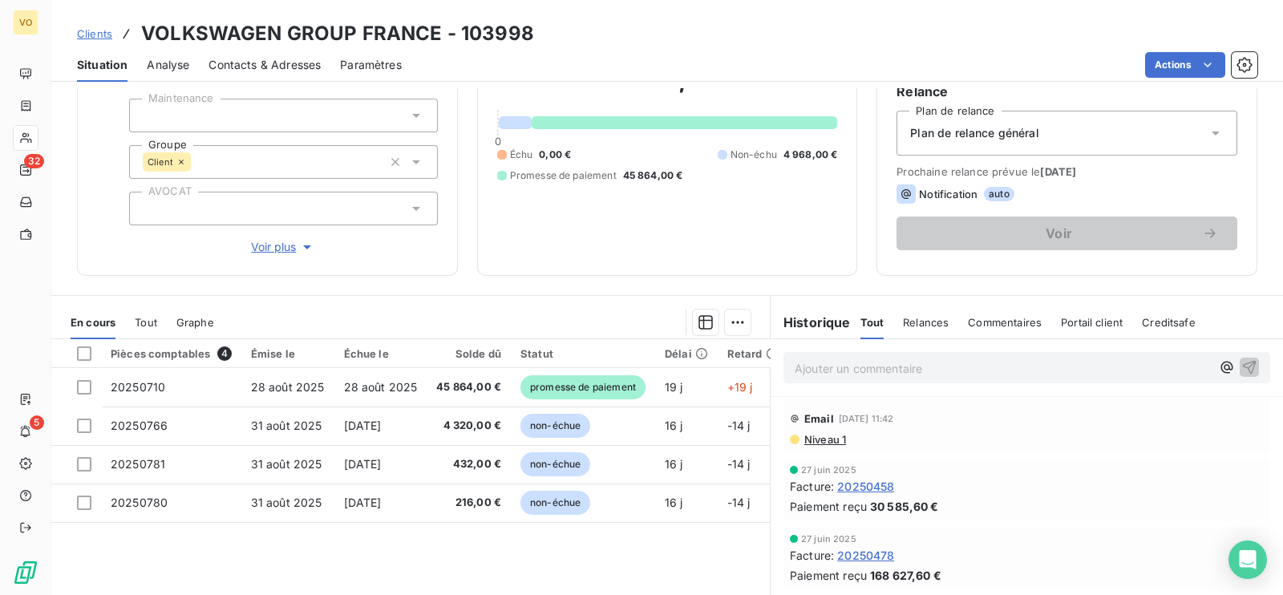
click at [473, 552] on div "Pièces comptables 4 Émise le Échue le Solde dû Statut Délai Retard Catégorie ac…" at bounding box center [410, 493] width 718 height 309
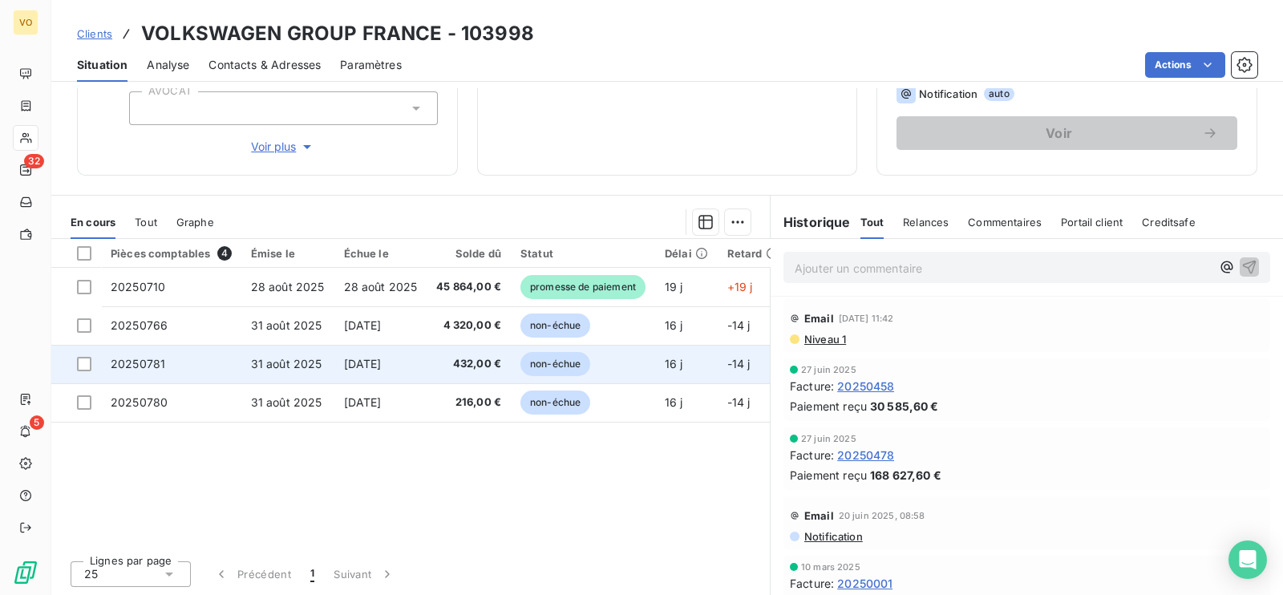
click at [469, 362] on span "432,00 €" at bounding box center [468, 364] width 65 height 16
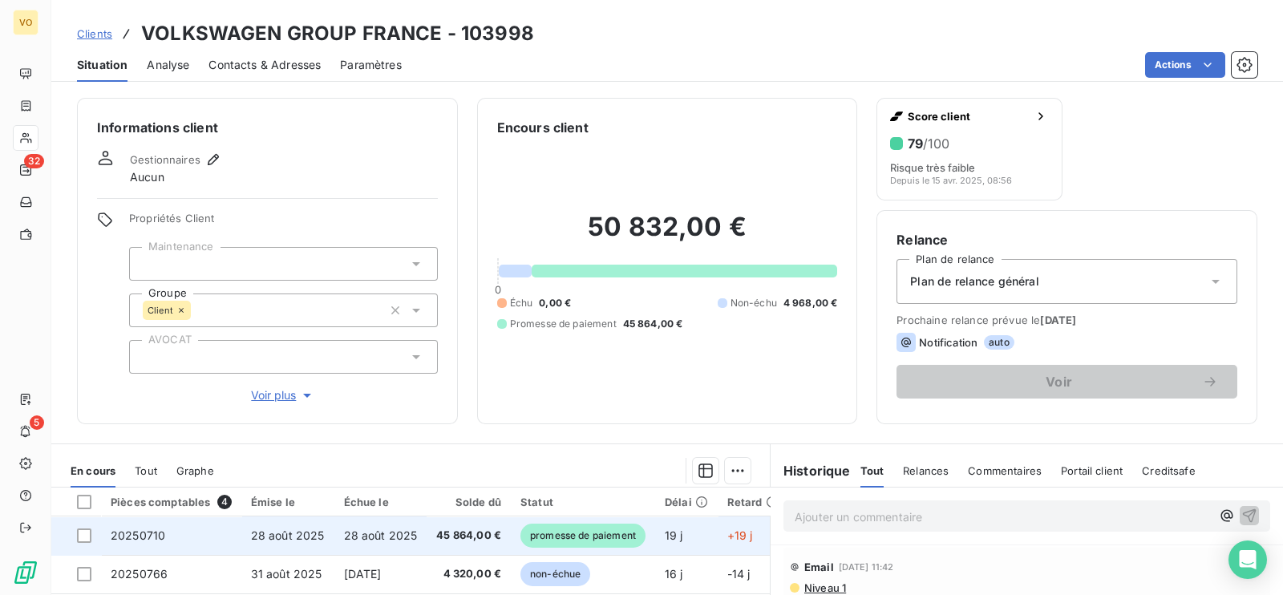
scroll to position [200, 0]
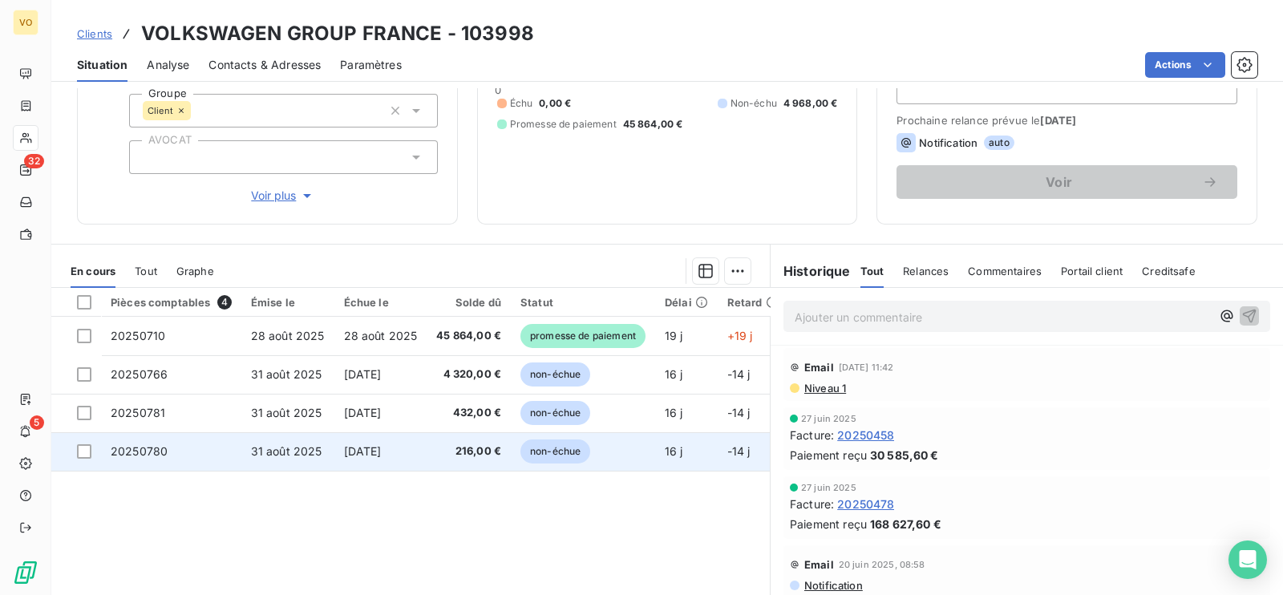
click at [477, 448] on span "216,00 €" at bounding box center [468, 451] width 65 height 16
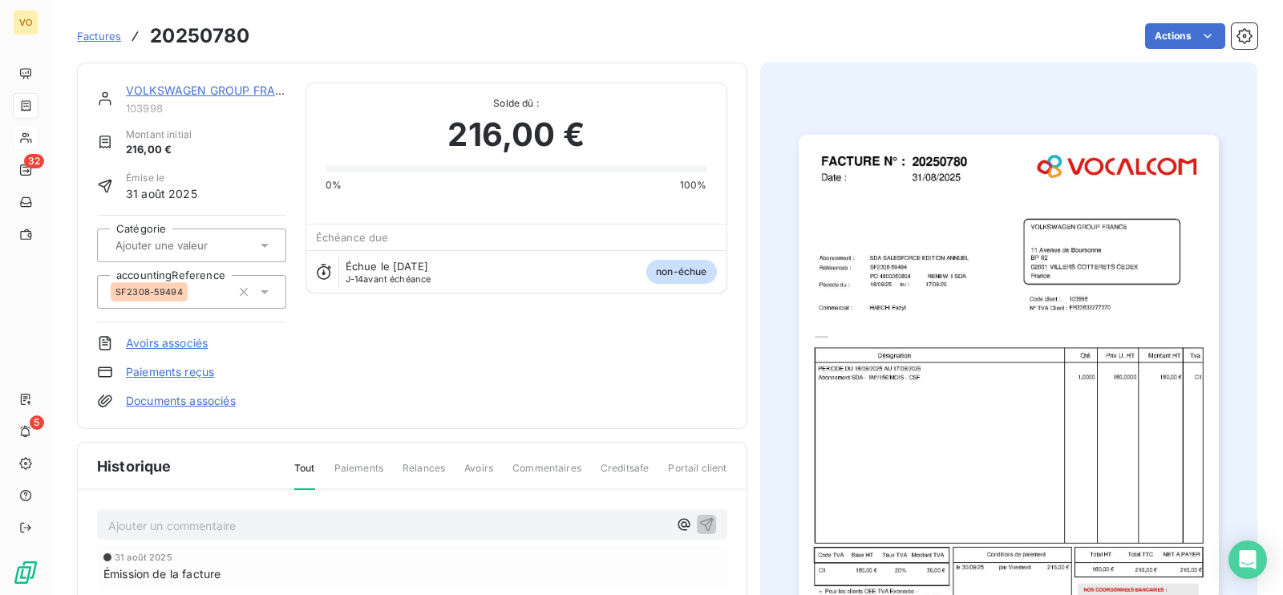
click at [879, 439] on img "button" at bounding box center [1008, 432] width 420 height 594
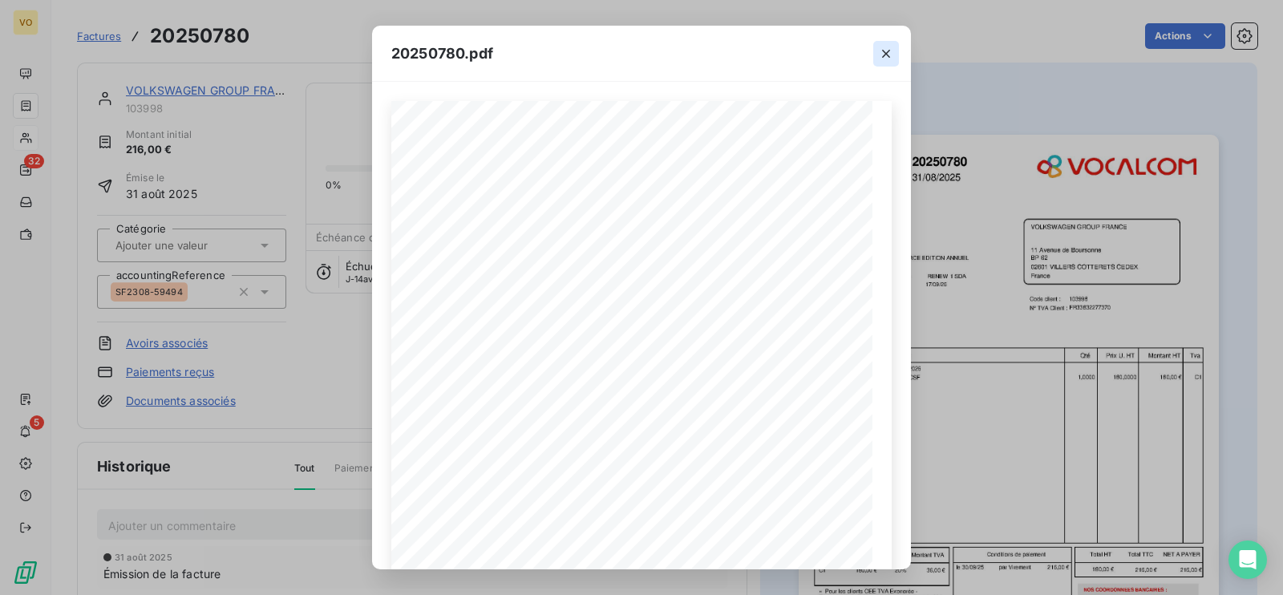
click at [883, 51] on icon "button" at bounding box center [886, 54] width 8 height 8
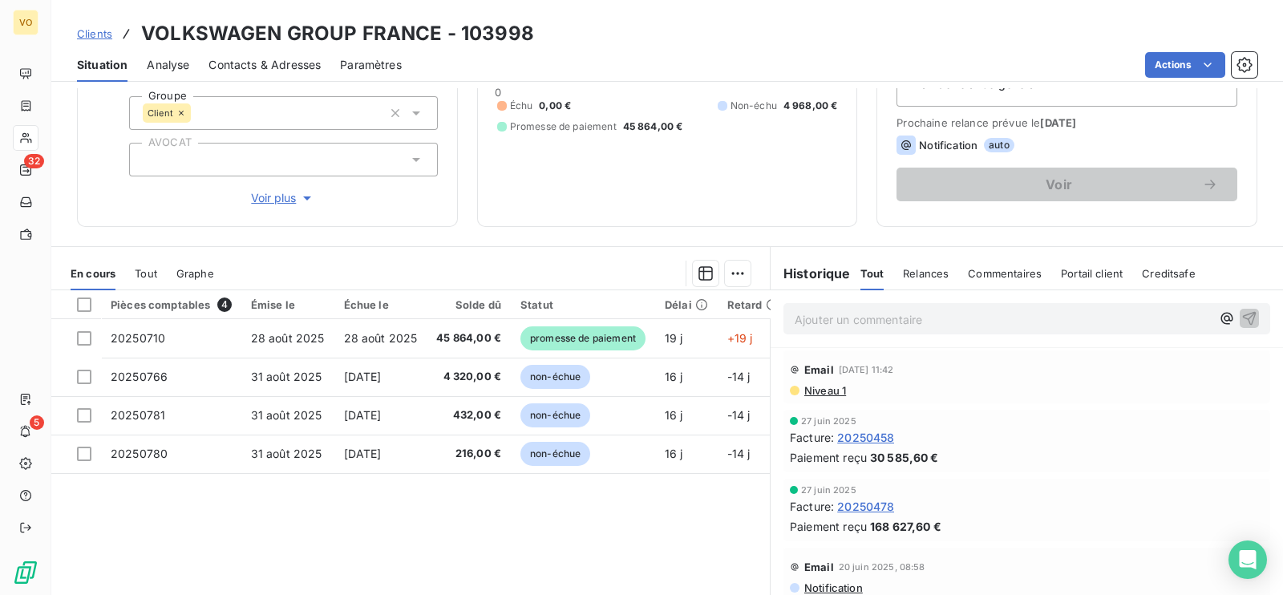
scroll to position [200, 0]
